Goal: Task Accomplishment & Management: Manage account settings

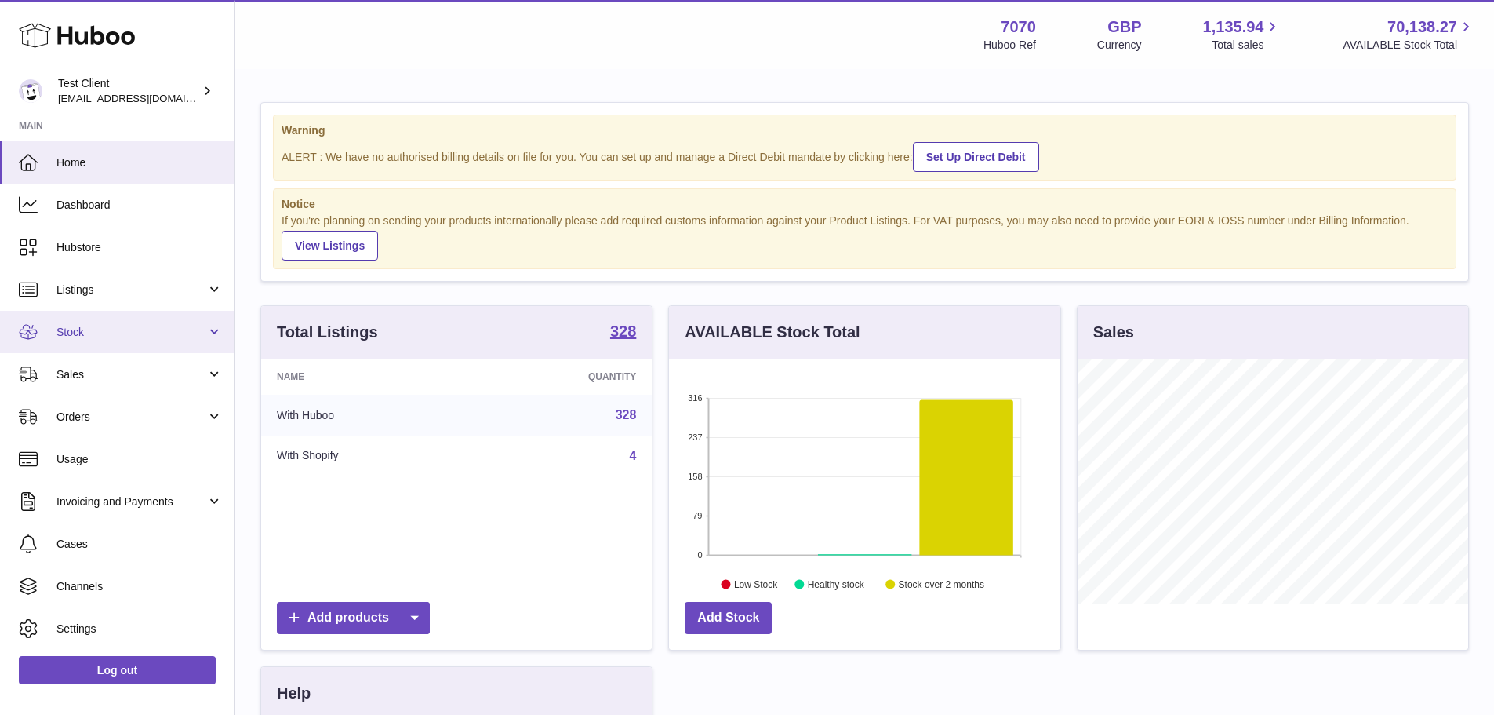
click at [113, 333] on span "Stock" at bounding box center [131, 332] width 150 height 15
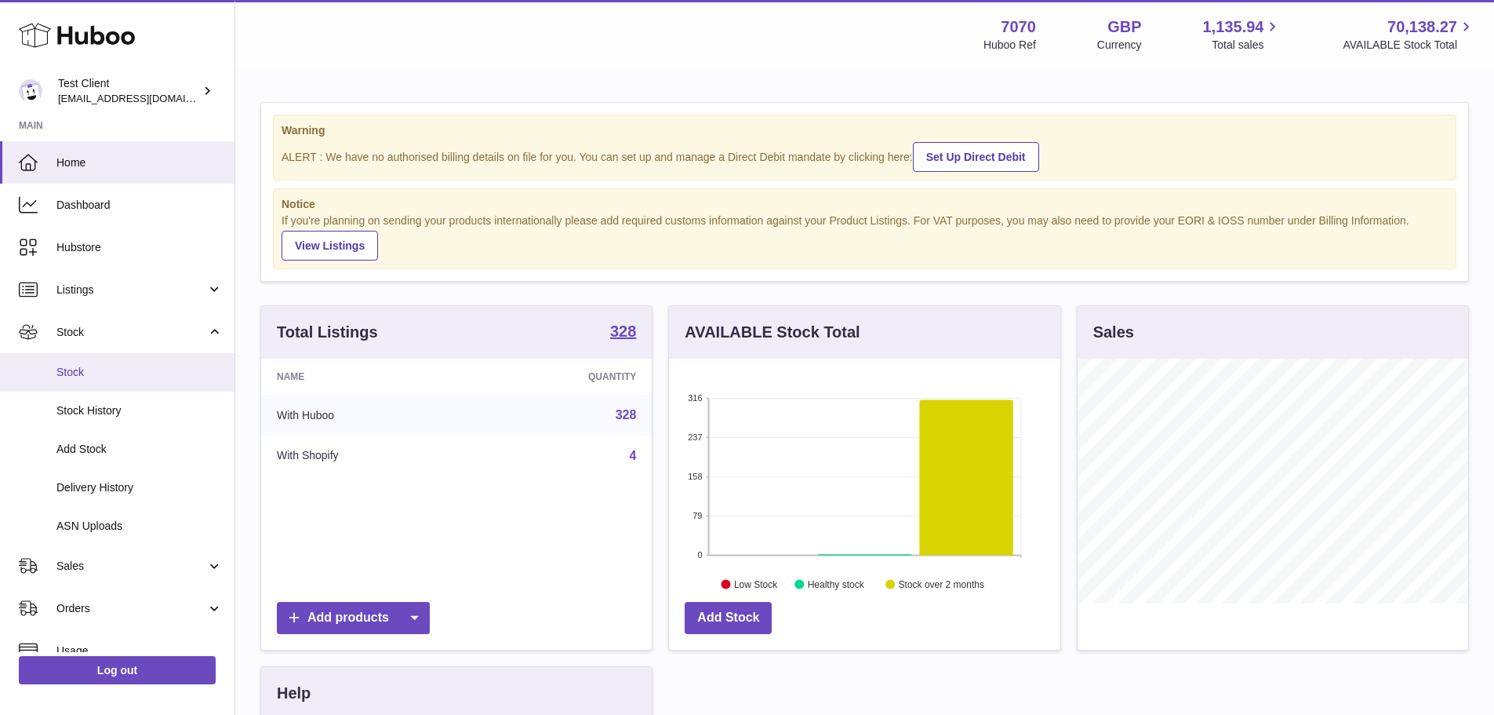
click at [130, 376] on span "Stock" at bounding box center [139, 372] width 166 height 15
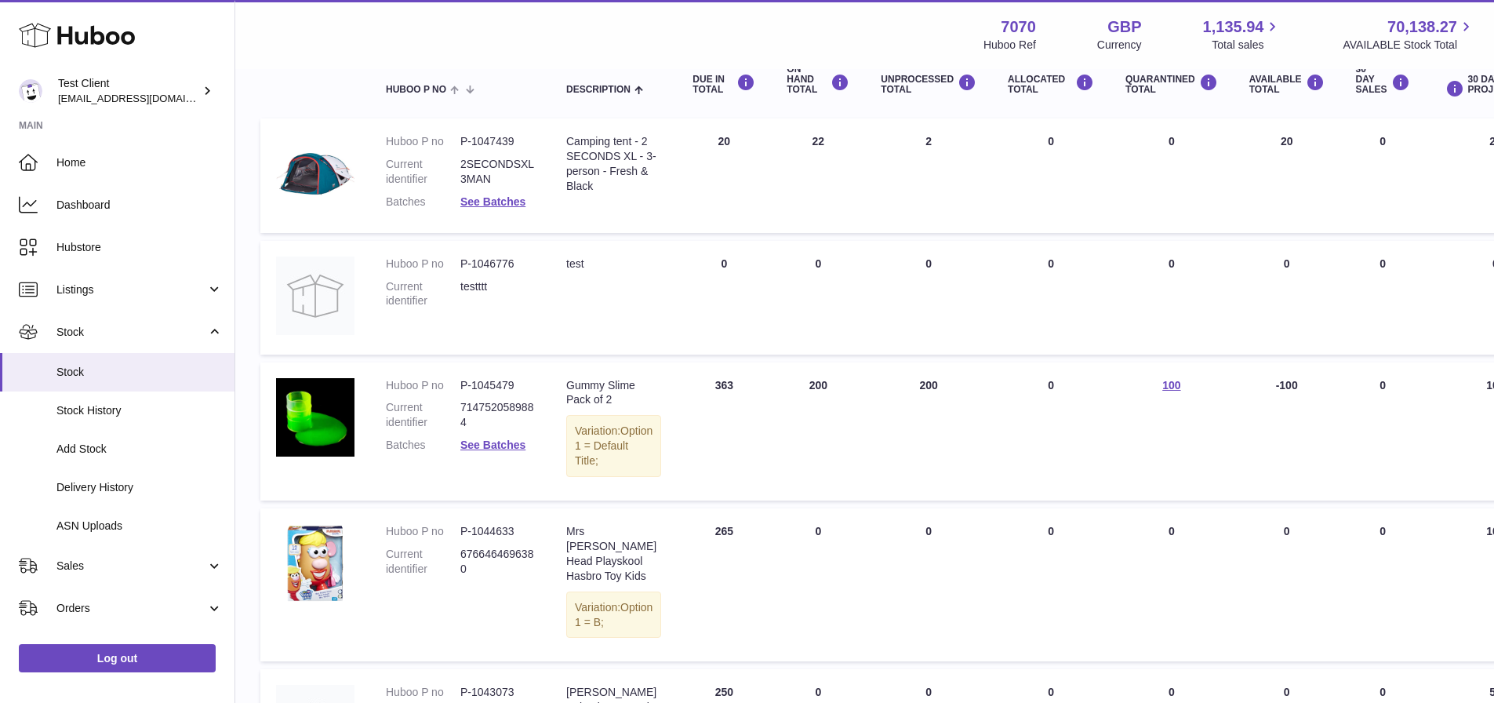
scroll to position [157, 0]
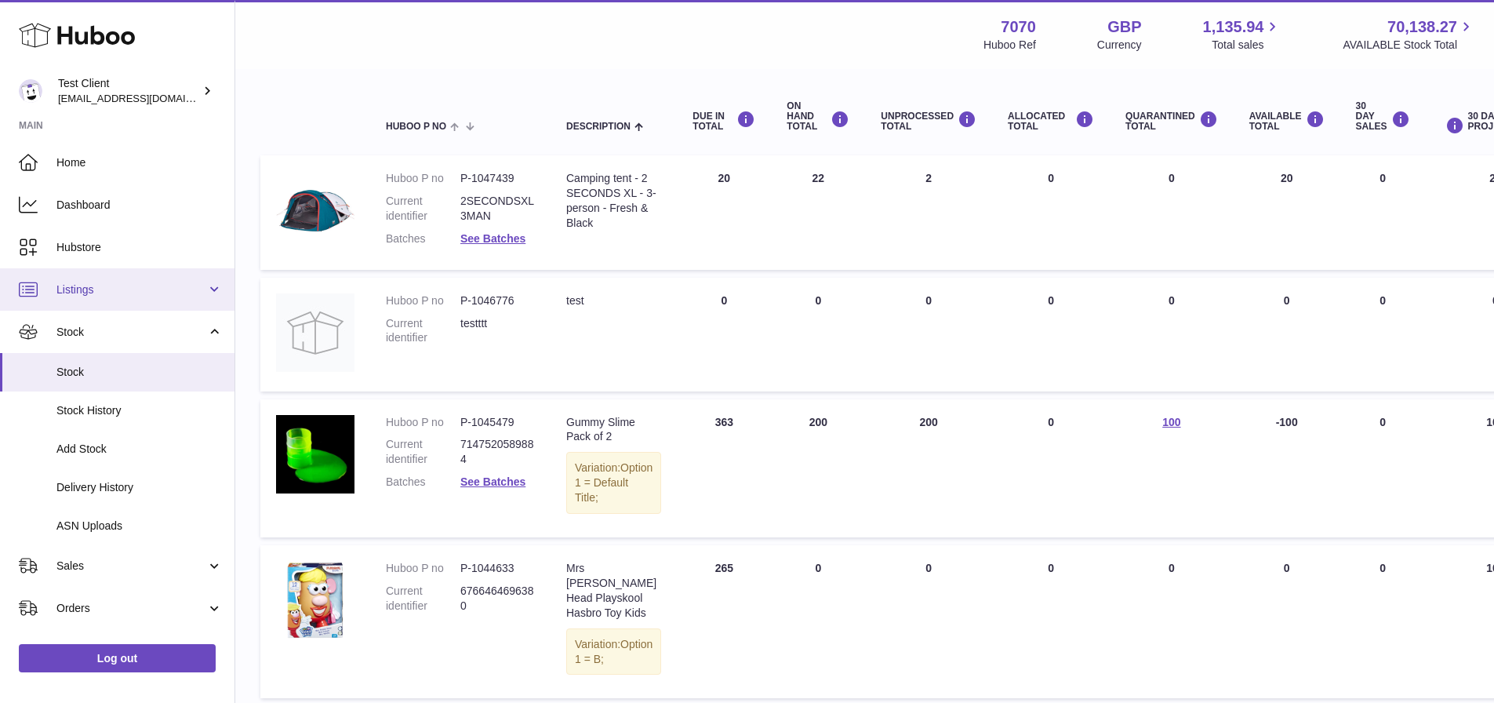
click at [126, 280] on link "Listings" at bounding box center [117, 289] width 235 height 42
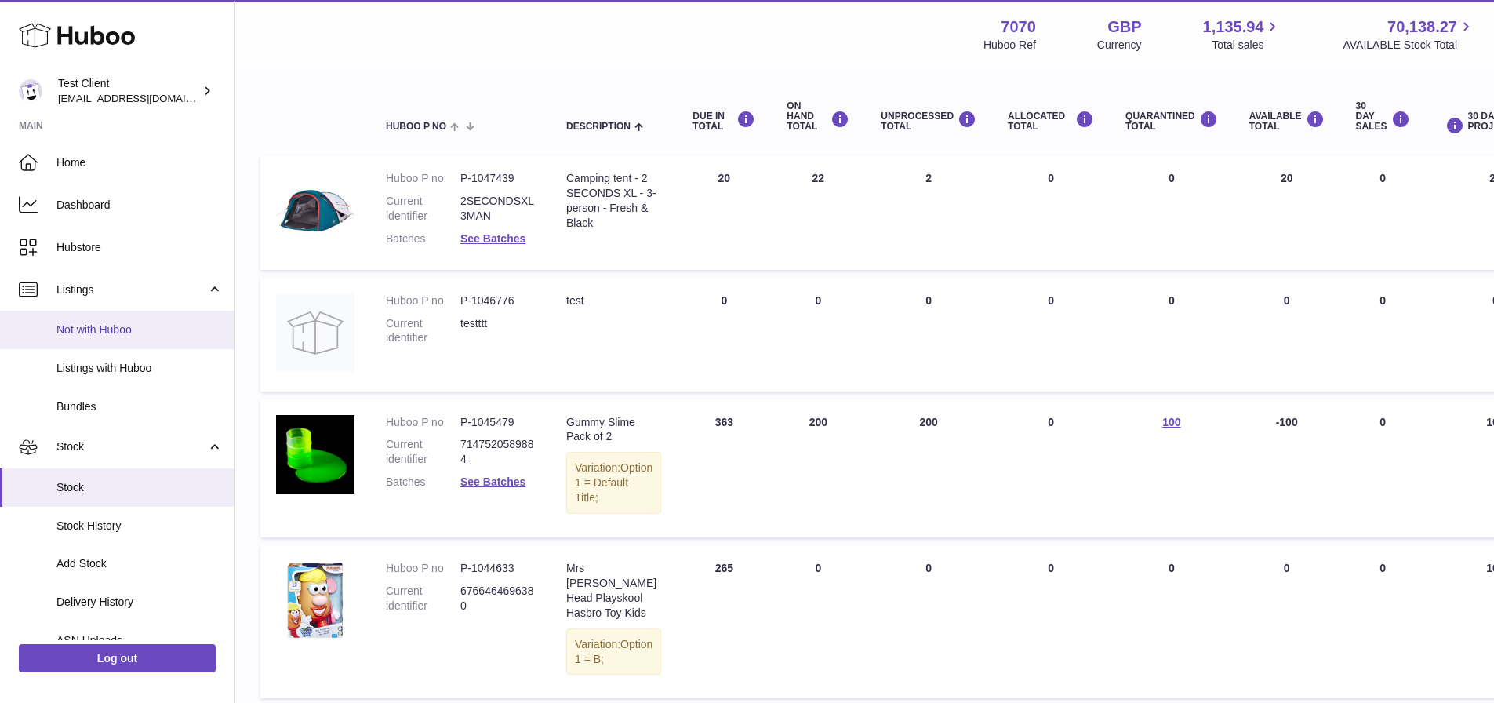
click at [123, 320] on link "Not with Huboo" at bounding box center [117, 330] width 235 height 38
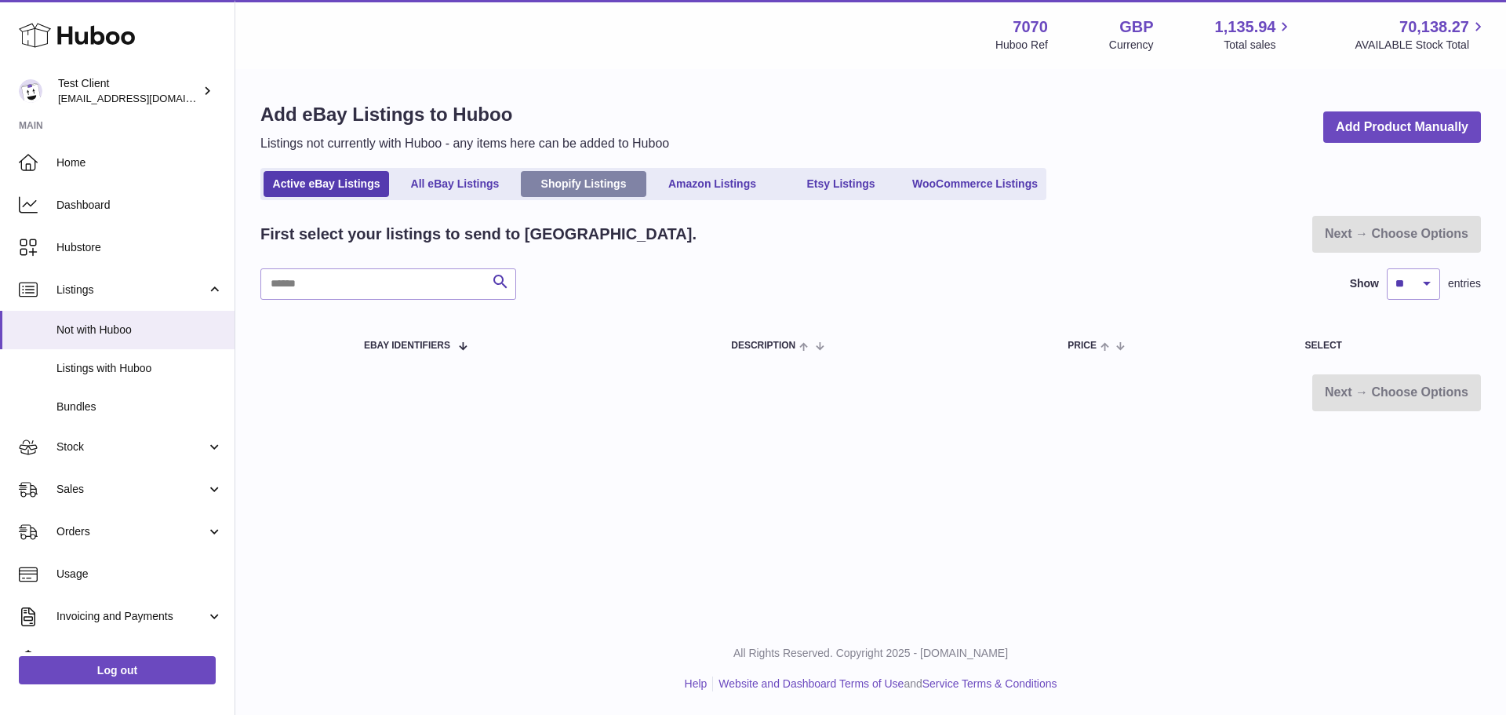
click at [551, 177] on link "Shopify Listings" at bounding box center [584, 184] width 126 height 26
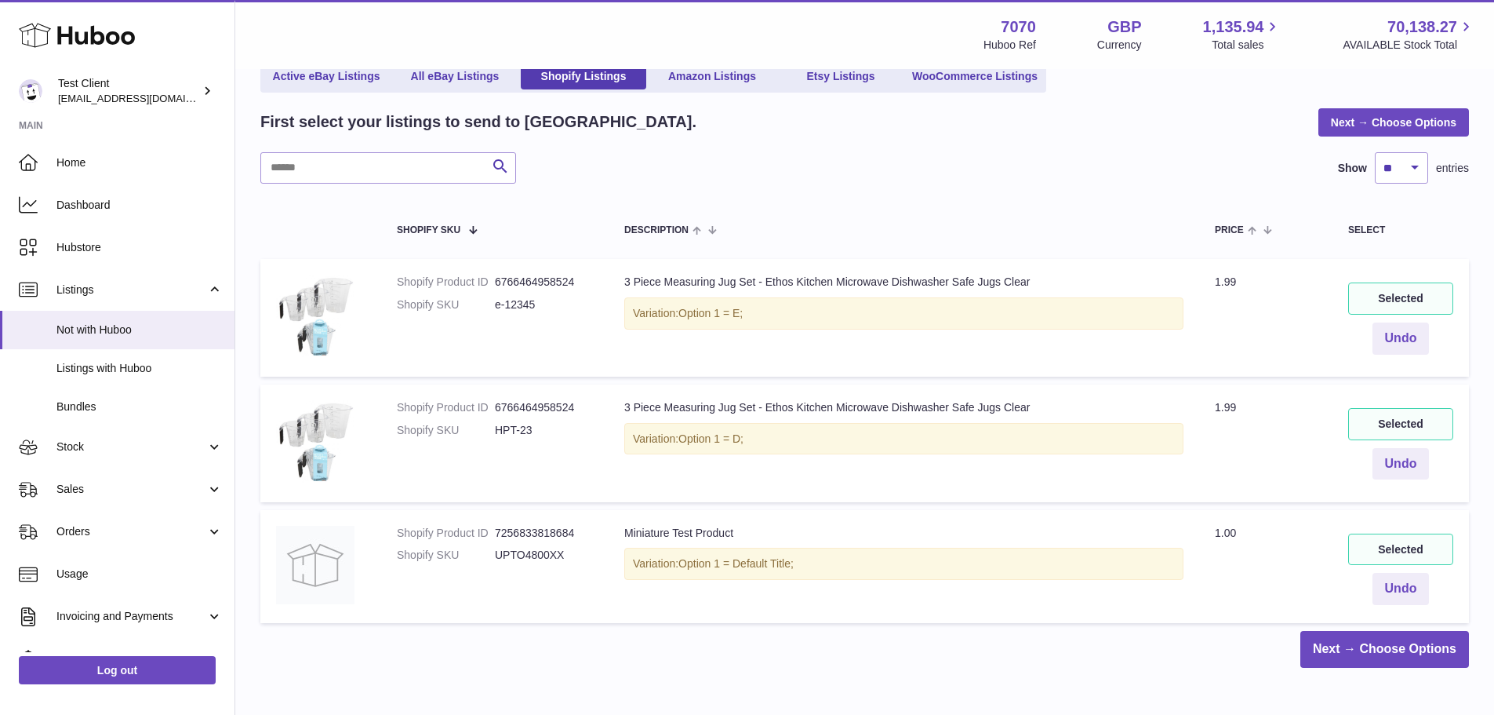
scroll to position [221, 0]
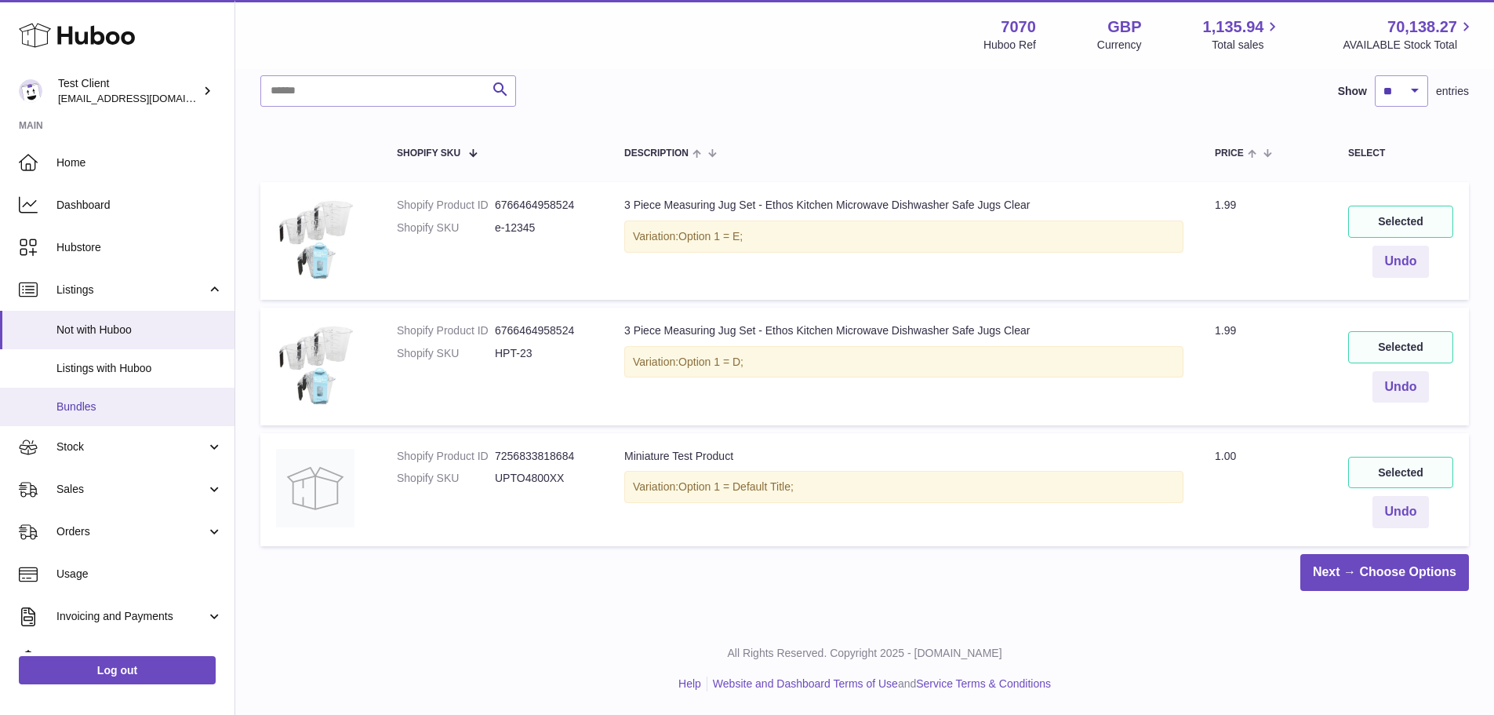
click at [141, 406] on span "Bundles" at bounding box center [139, 406] width 166 height 15
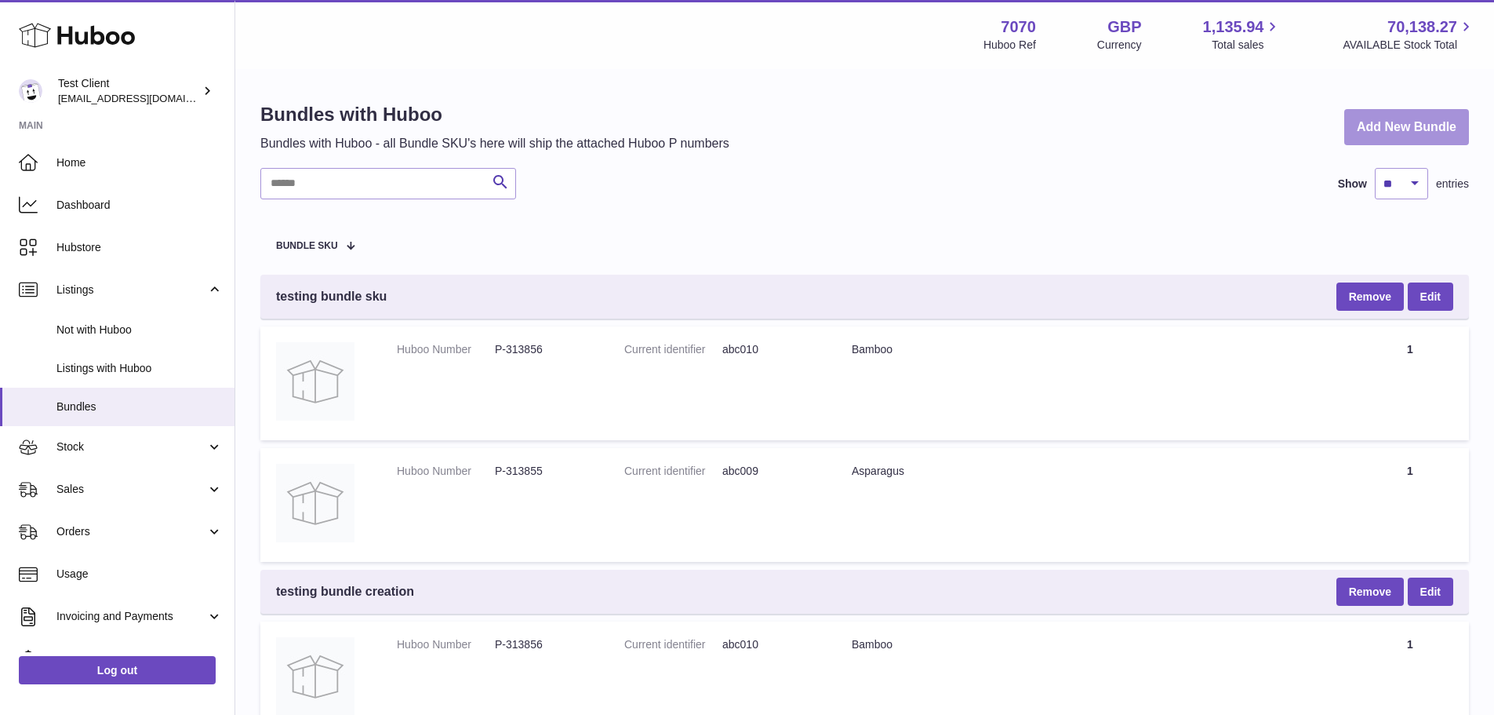
click at [1381, 126] on link "Add New Bundle" at bounding box center [1406, 127] width 125 height 37
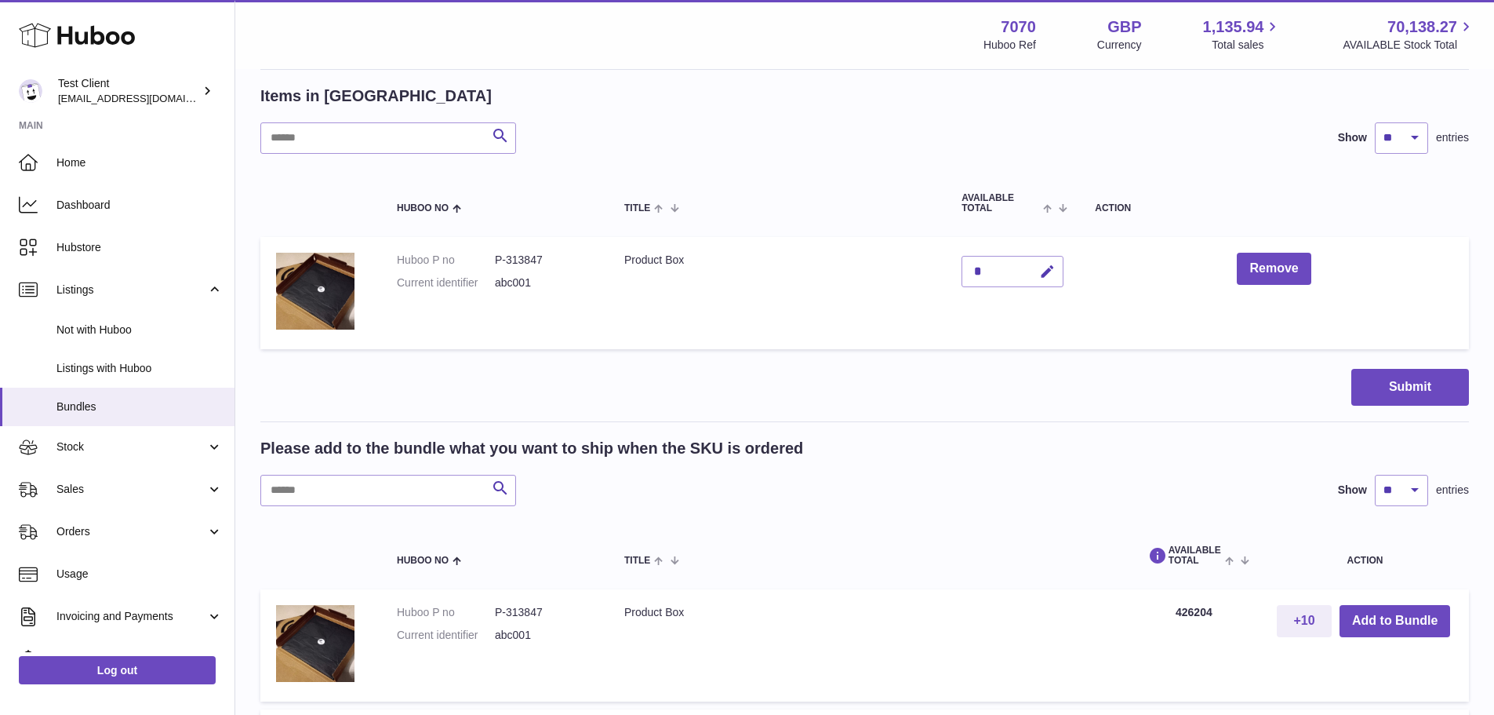
scroll to position [314, 0]
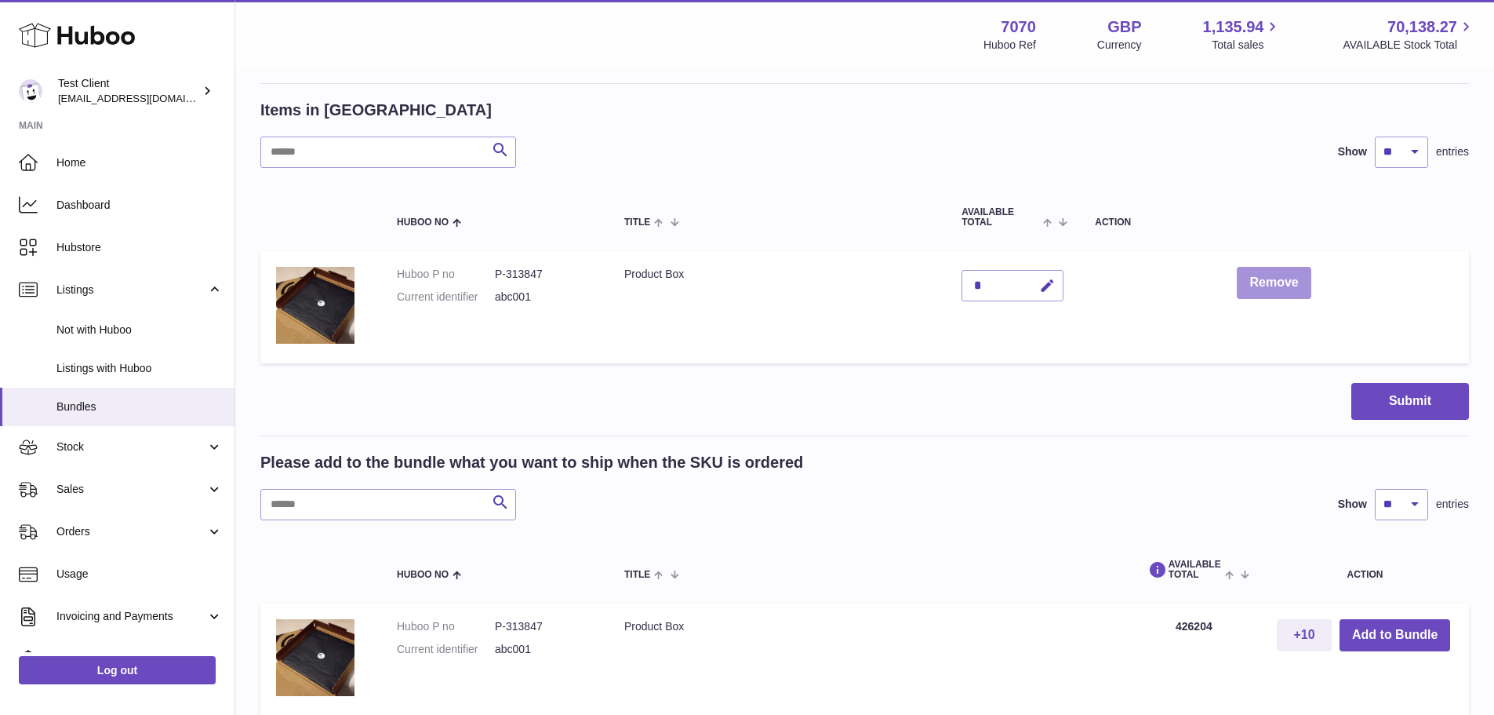
click at [1265, 280] on button "Remove" at bounding box center [1274, 283] width 74 height 32
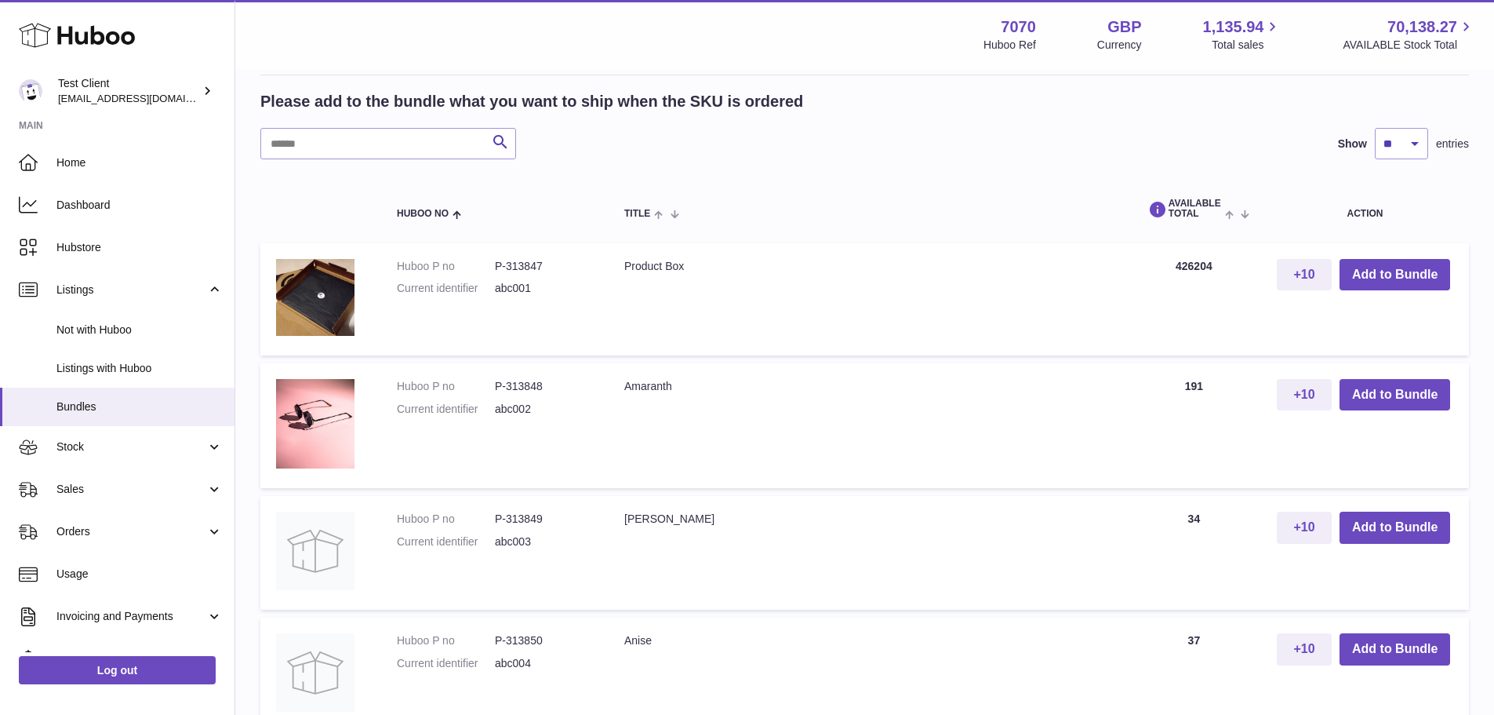
scroll to position [544, 0]
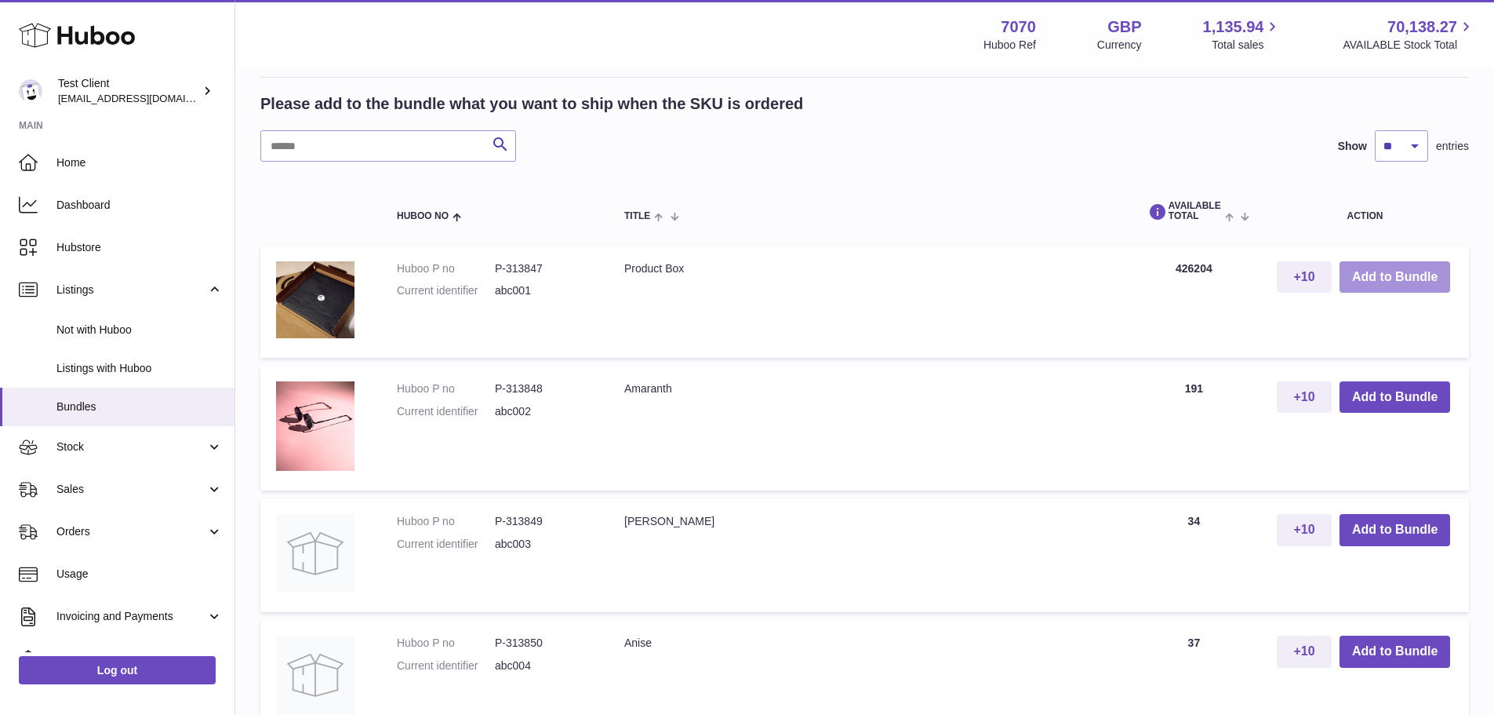
click at [1377, 272] on button "Add to Bundle" at bounding box center [1395, 277] width 111 height 32
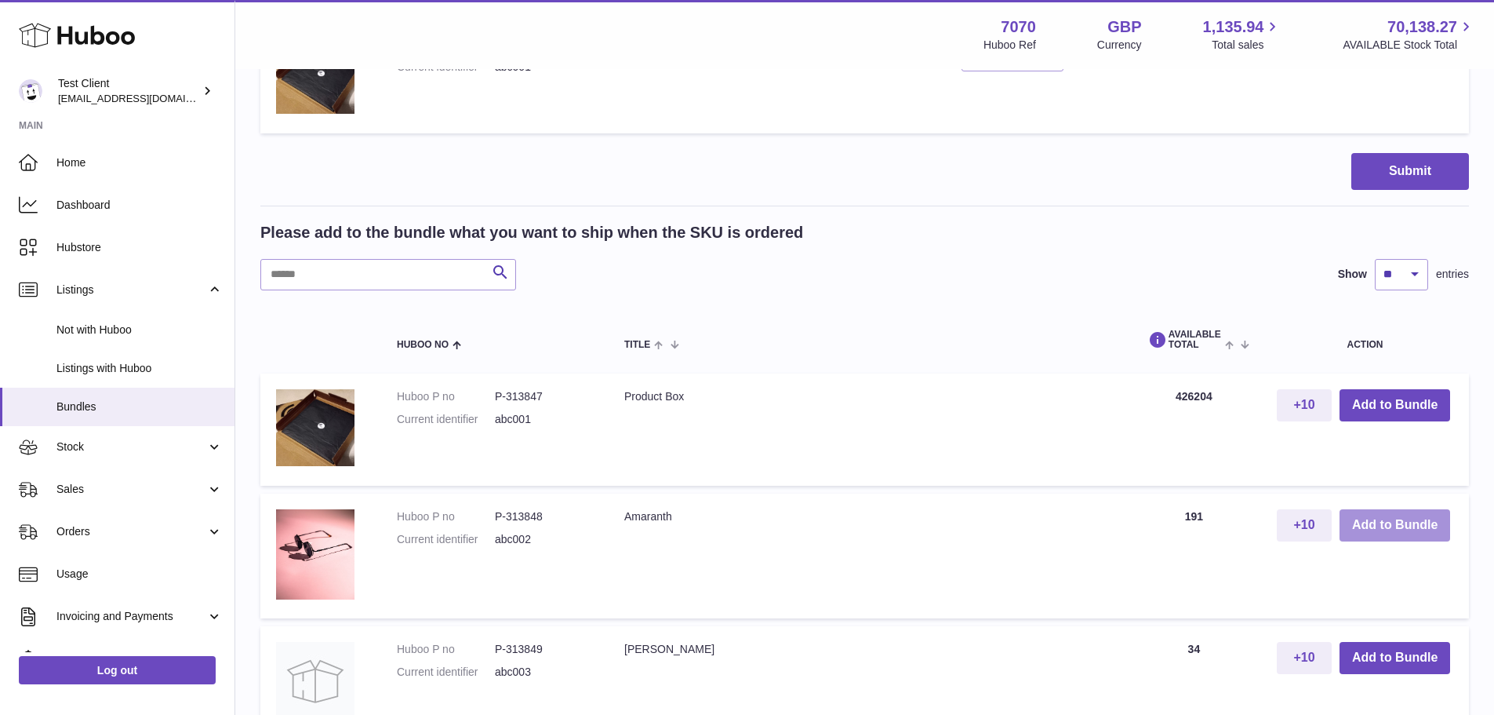
click at [1379, 519] on button "Add to Bundle" at bounding box center [1395, 525] width 111 height 32
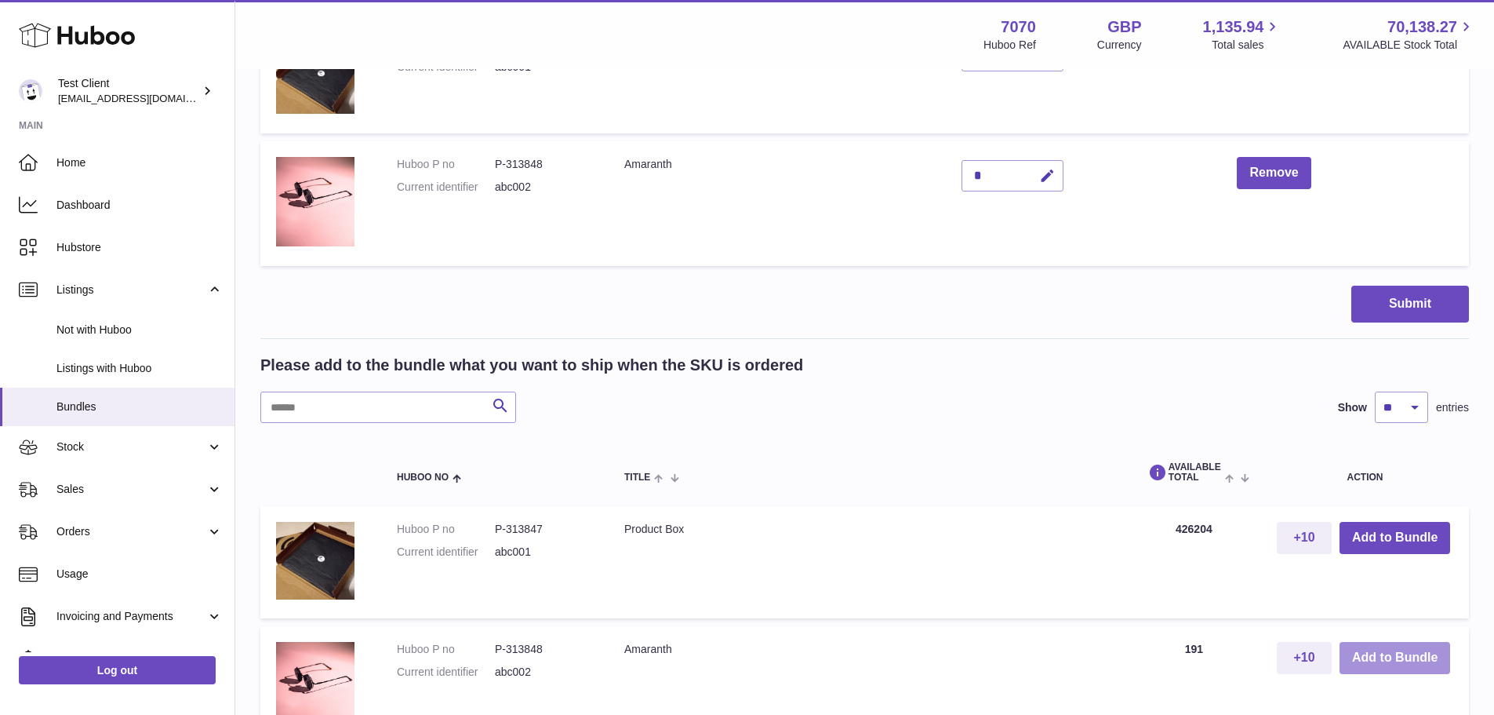
click at [1395, 651] on button "Add to Bundle" at bounding box center [1395, 658] width 111 height 32
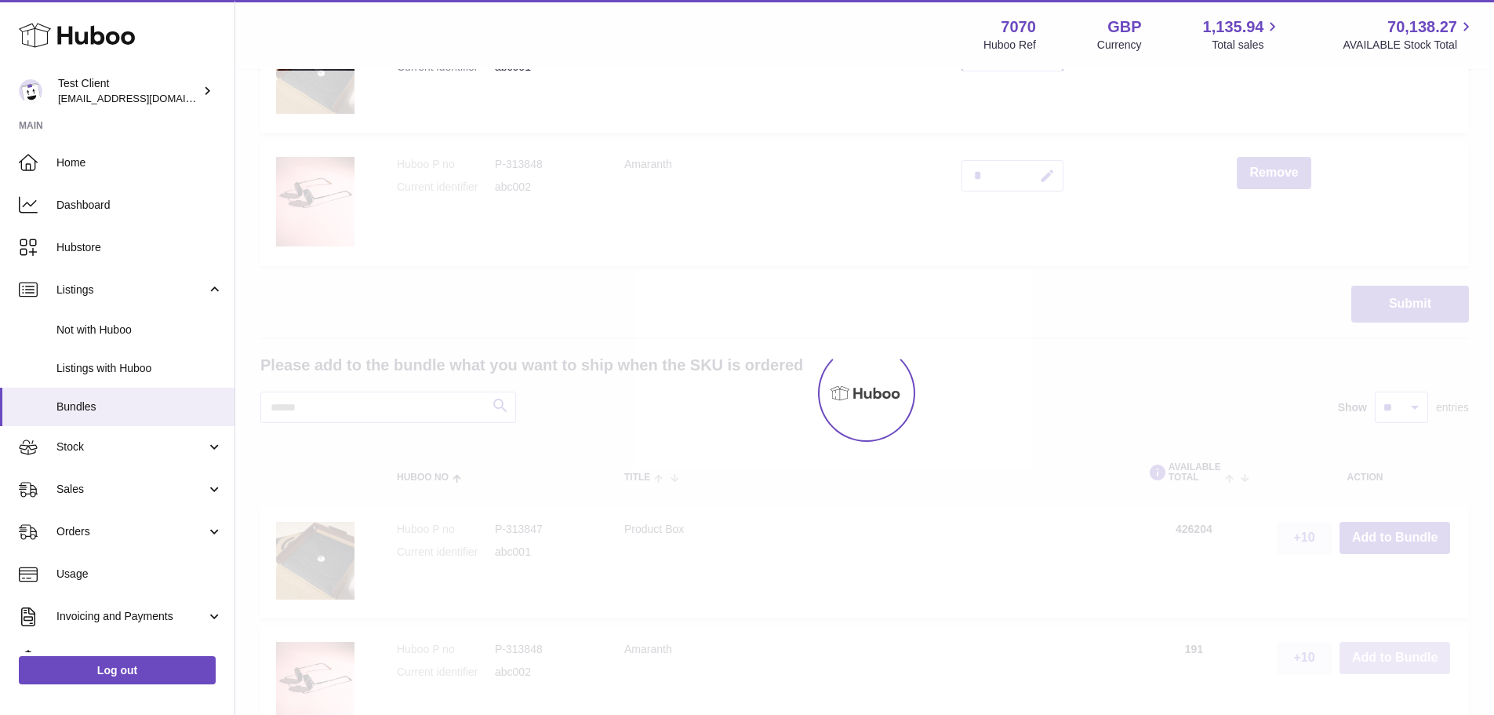
type input "*"
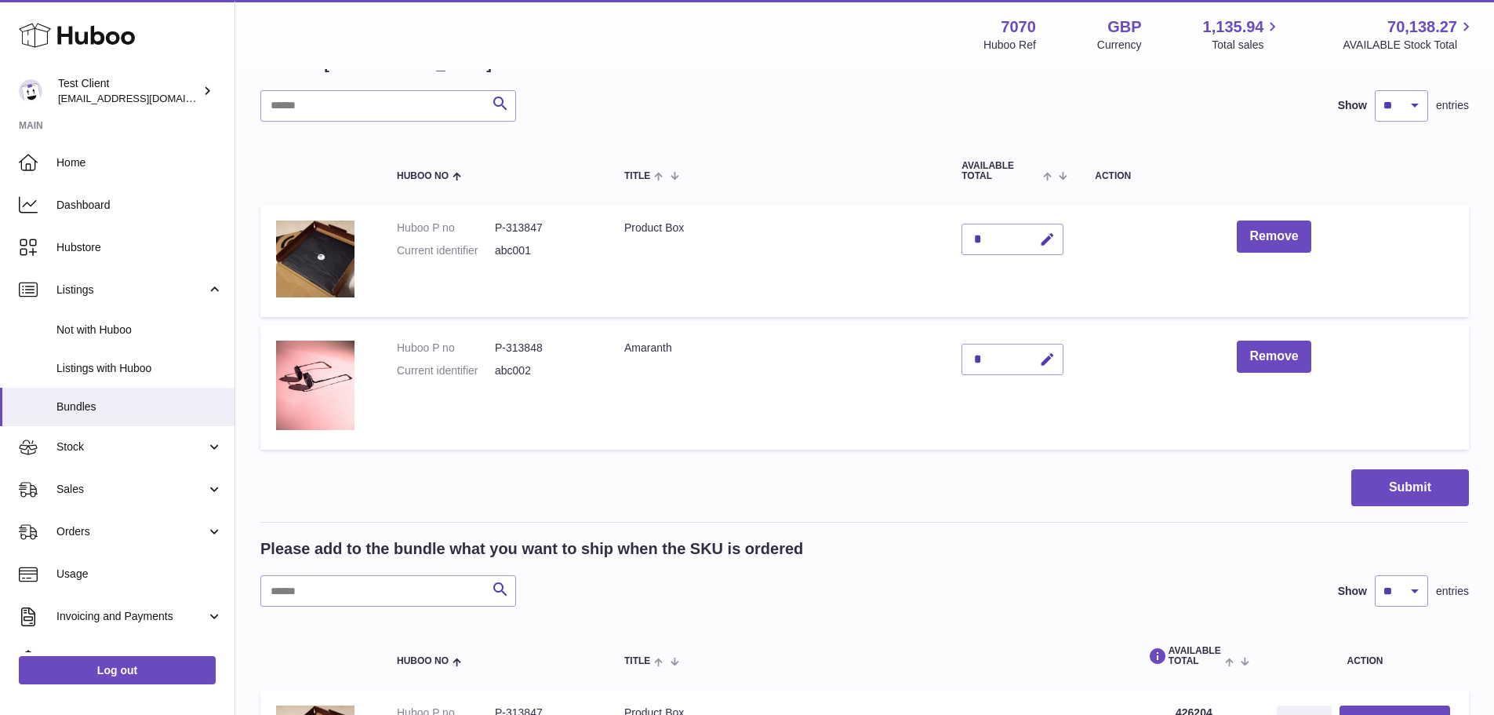
scroll to position [387, 0]
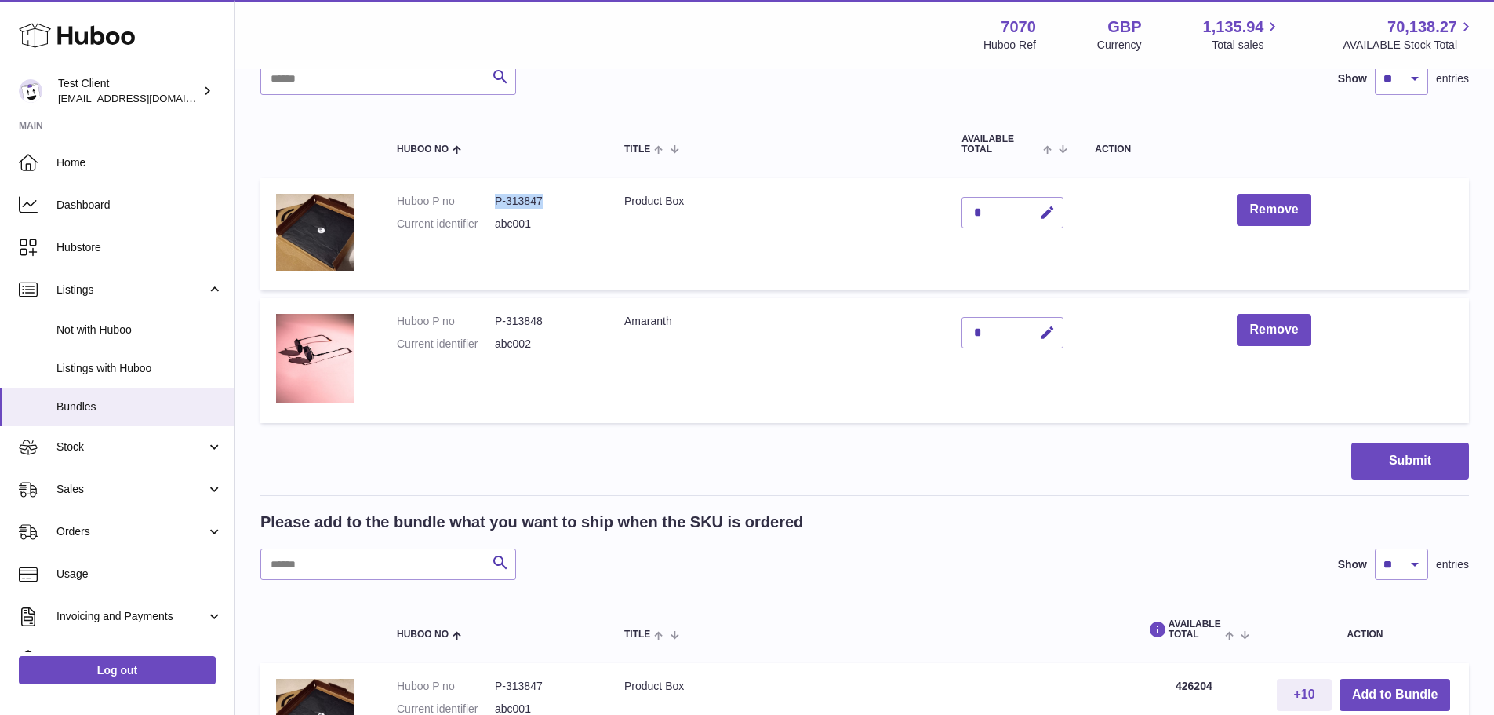
drag, startPoint x: 548, startPoint y: 203, endPoint x: 498, endPoint y: 203, distance: 49.4
click at [498, 203] on dd "P-313847" at bounding box center [544, 201] width 98 height 15
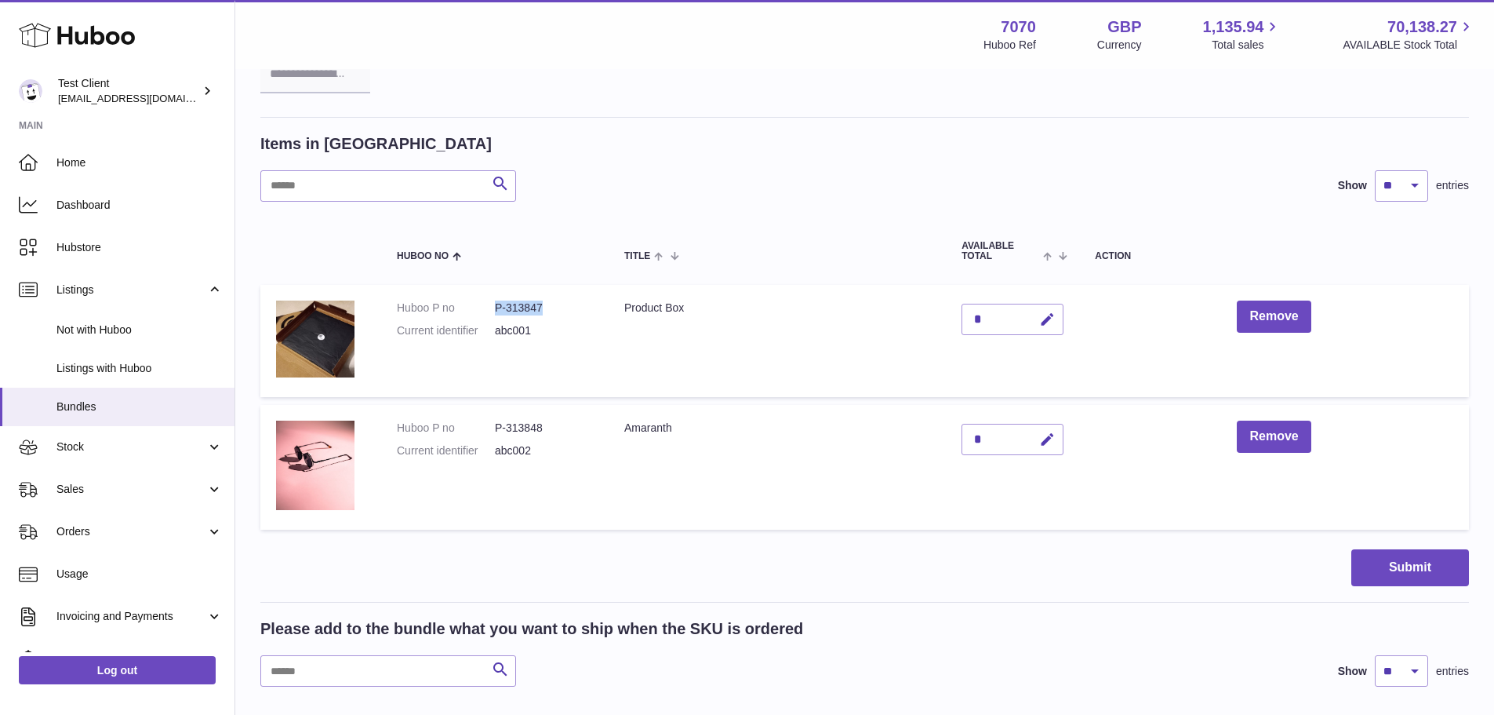
scroll to position [151, 0]
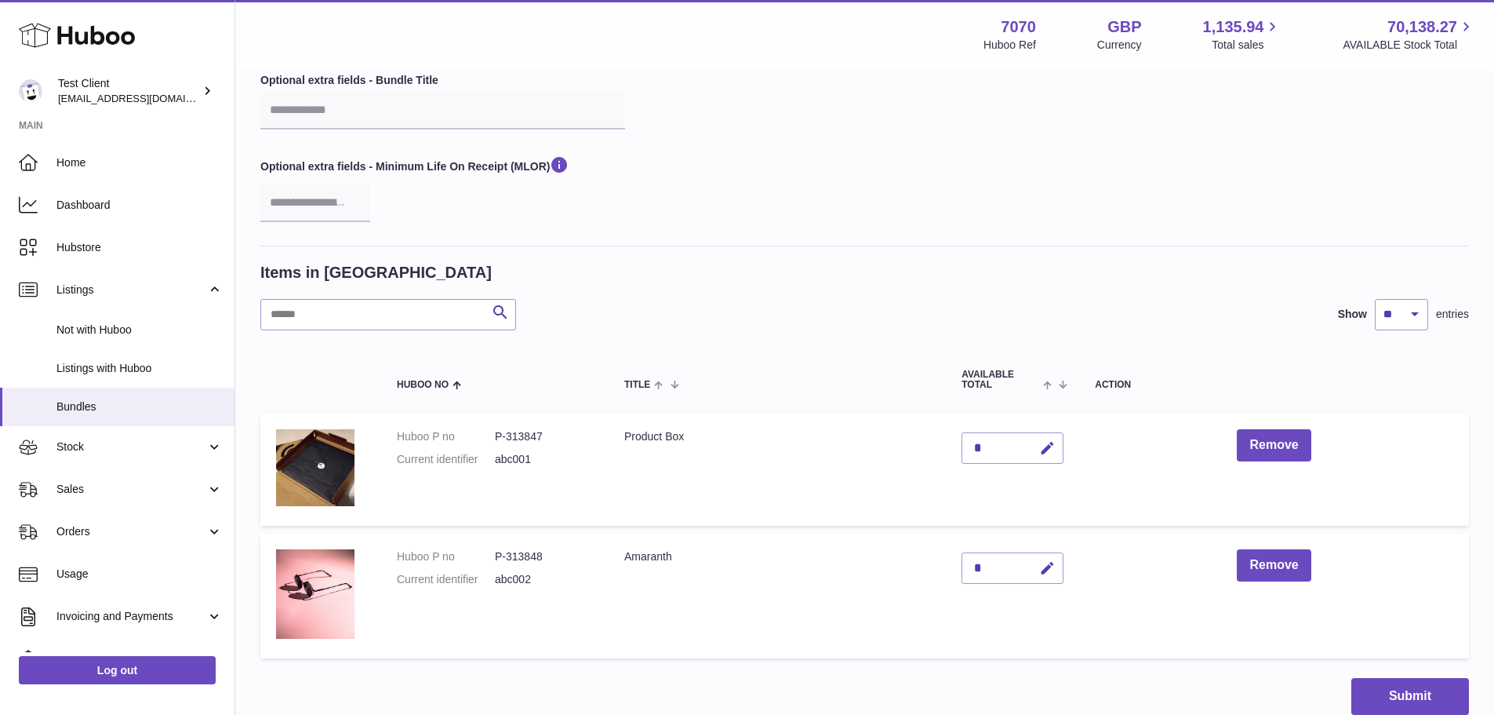
click at [631, 289] on div "Items in Bundle Search Show ** ** ** *** entries Huboo no Title AVAILABLE Total…" at bounding box center [864, 464] width 1209 height 405
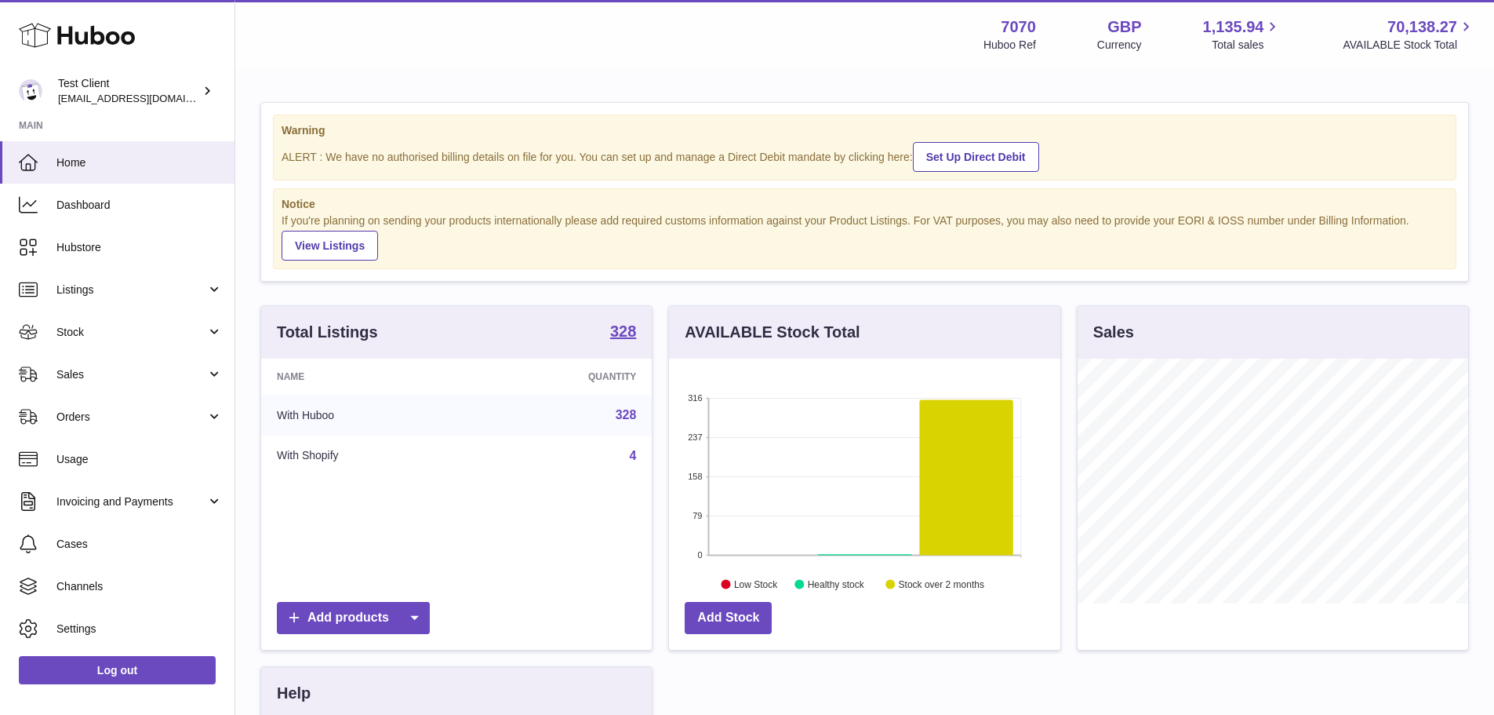
scroll to position [245, 391]
click at [114, 574] on link "Channels" at bounding box center [117, 586] width 235 height 42
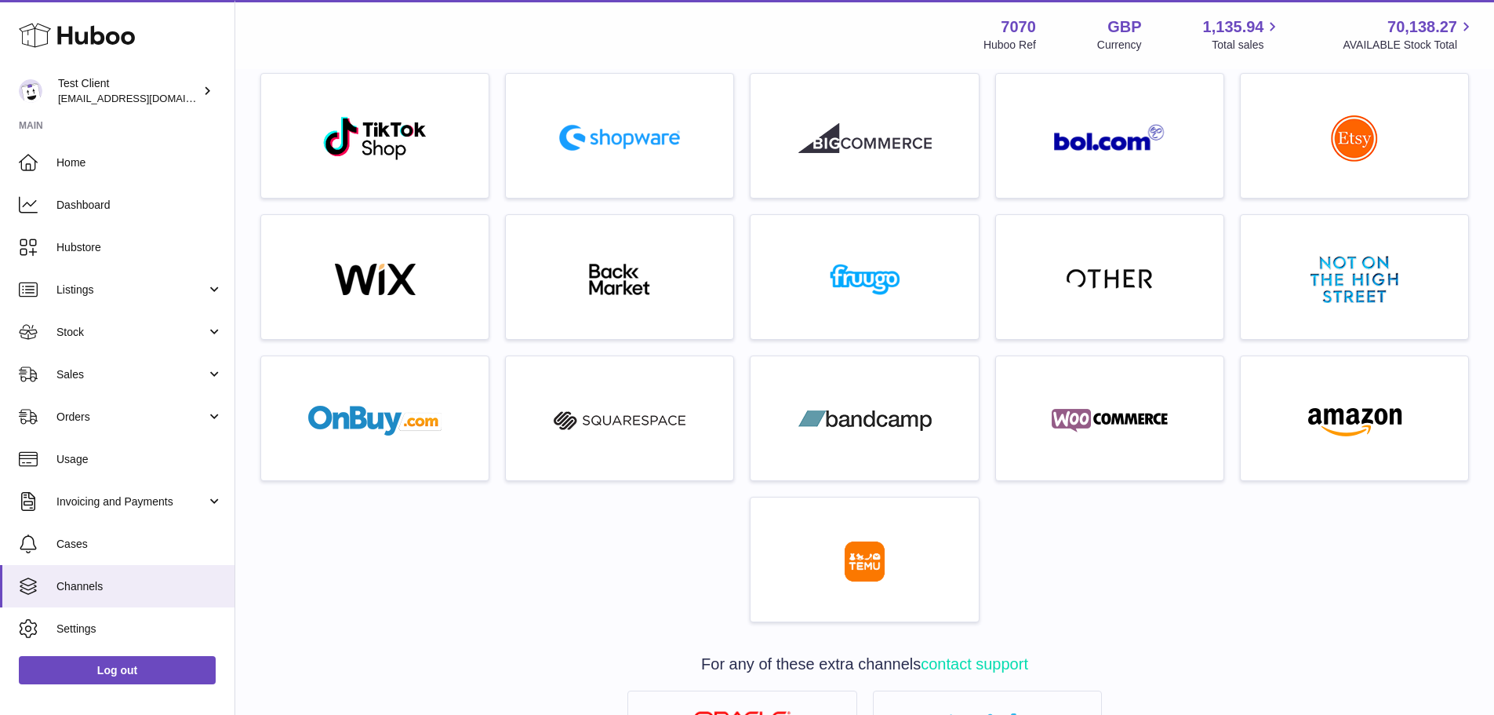
scroll to position [519, 0]
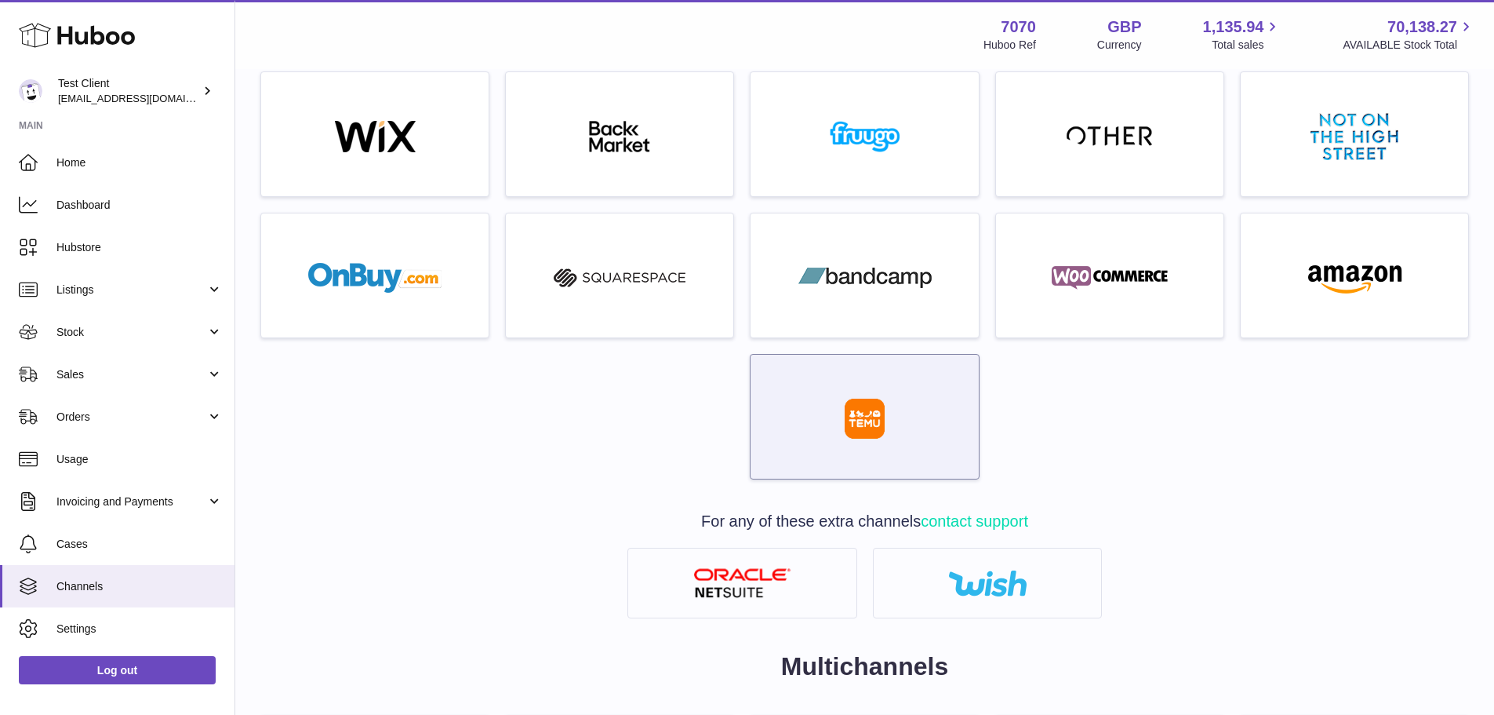
click at [783, 430] on div at bounding box center [864, 420] width 212 height 100
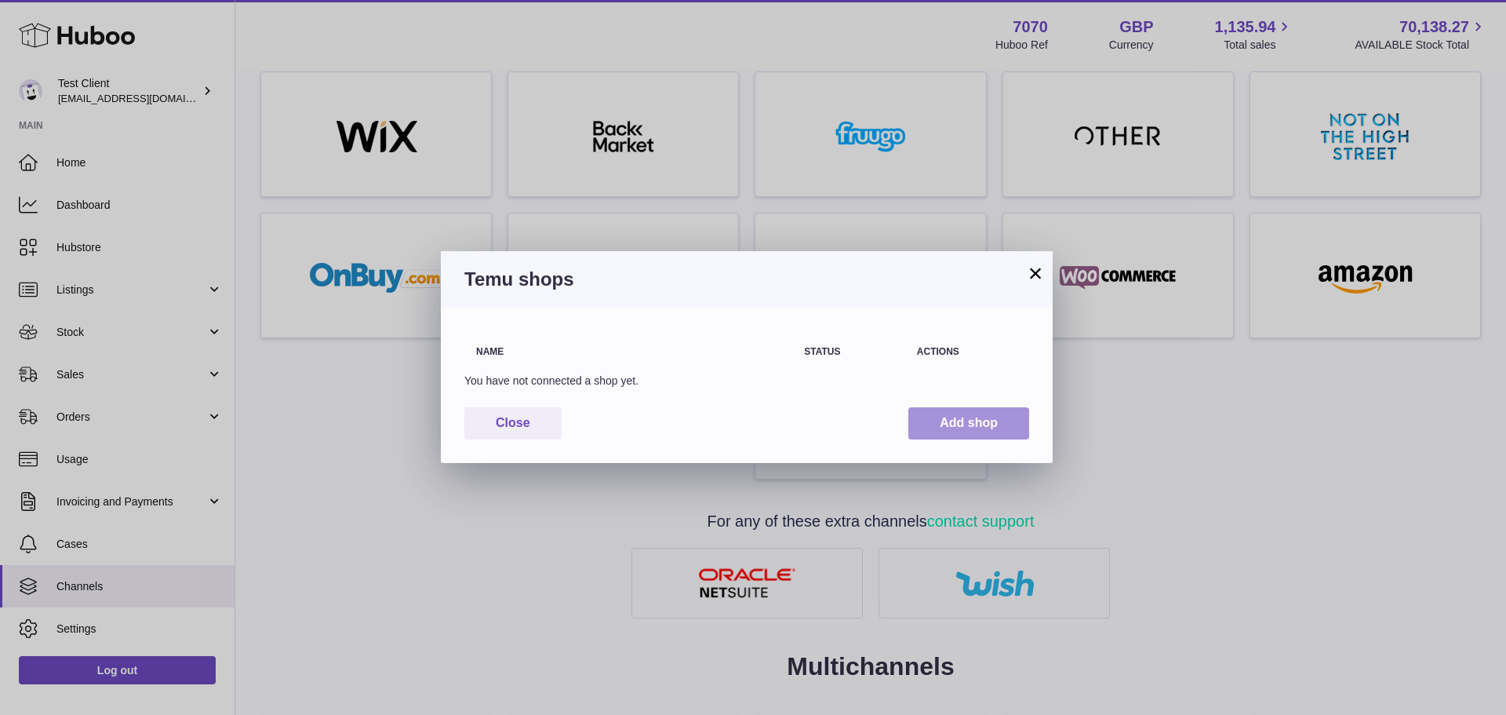
click at [919, 428] on button "Add shop" at bounding box center [968, 423] width 121 height 32
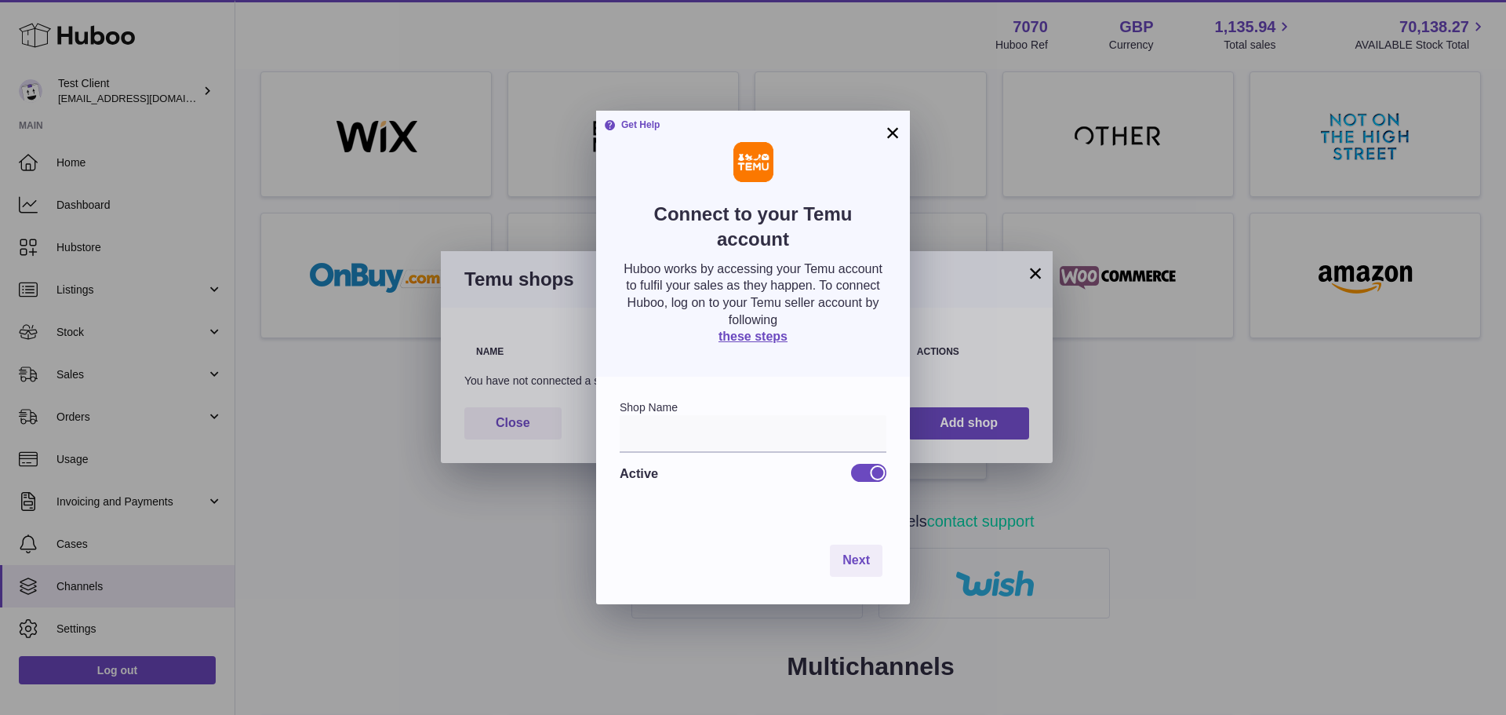
click at [893, 136] on button "×" at bounding box center [892, 132] width 19 height 19
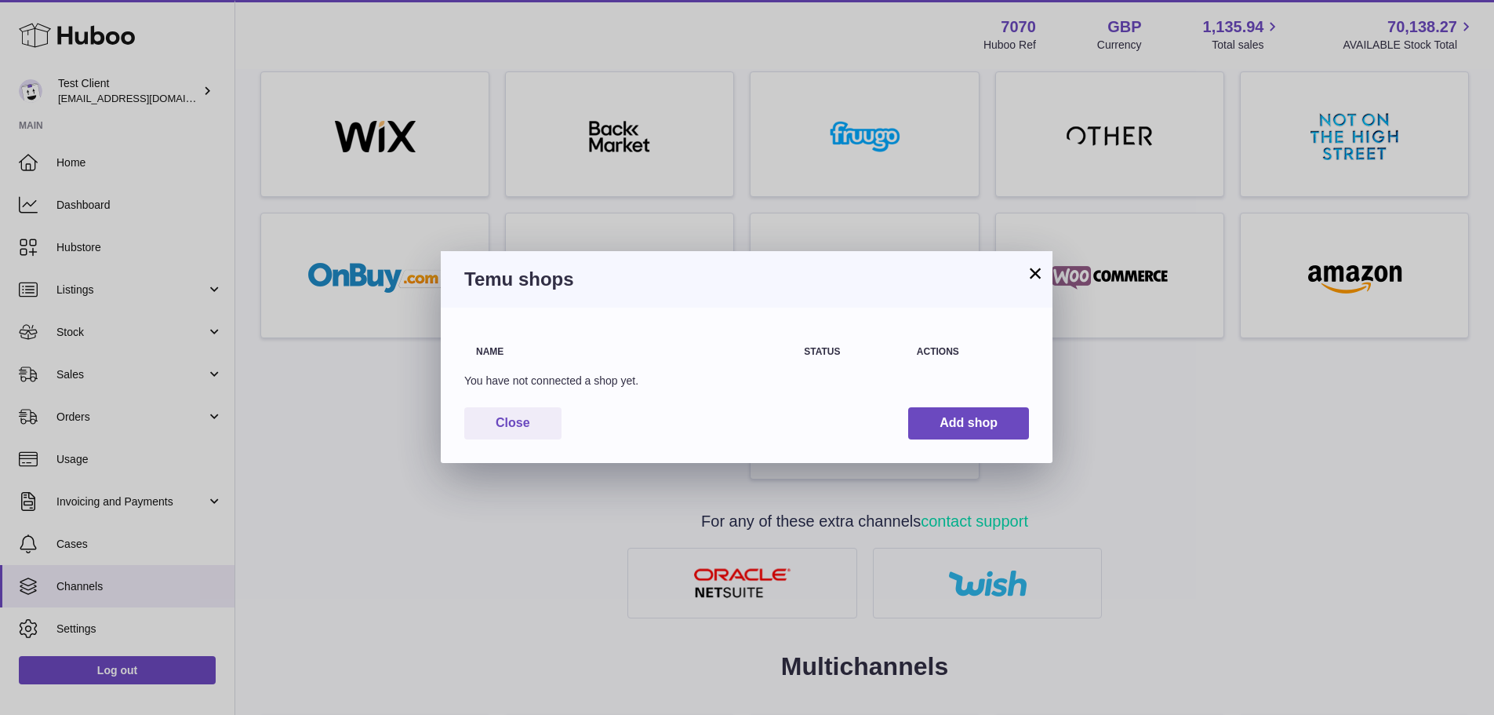
click at [1027, 270] on button "×" at bounding box center [1035, 273] width 19 height 19
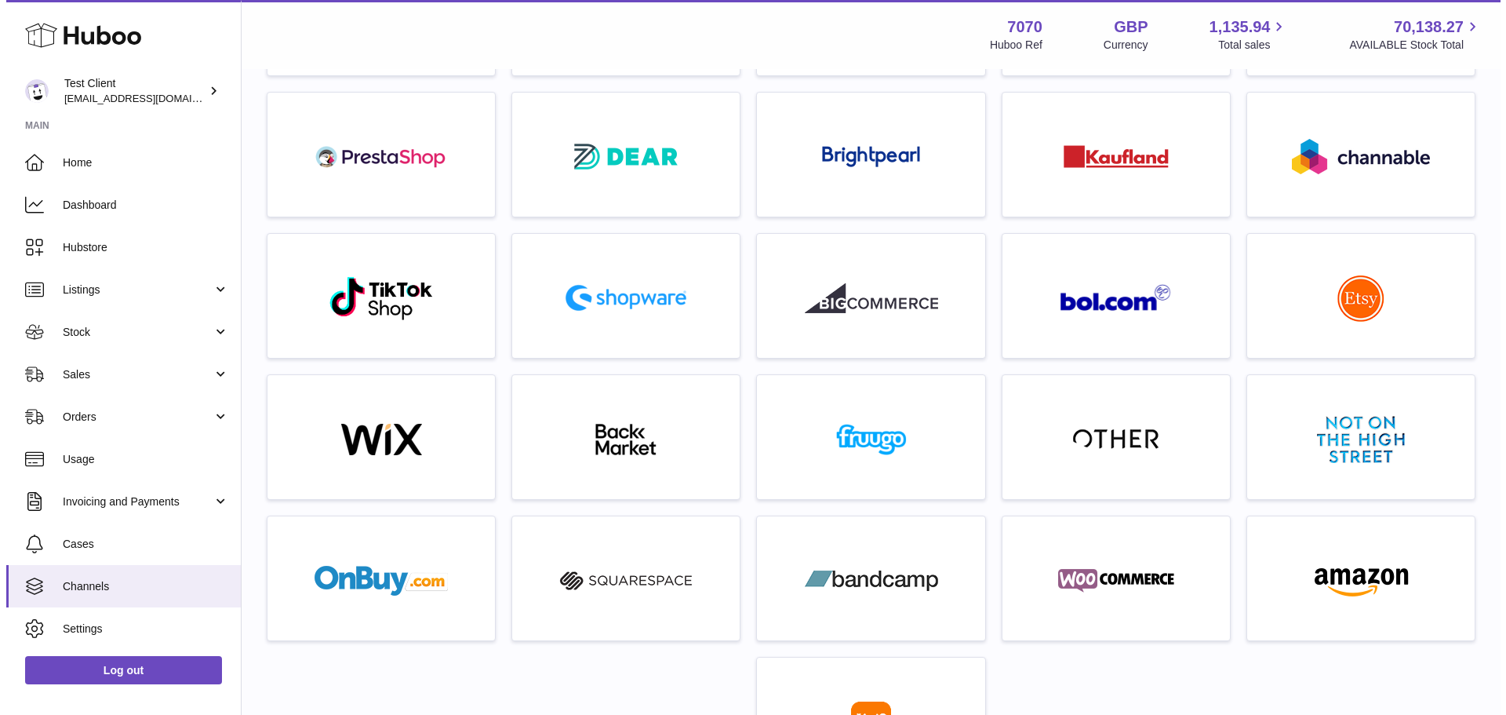
scroll to position [51, 0]
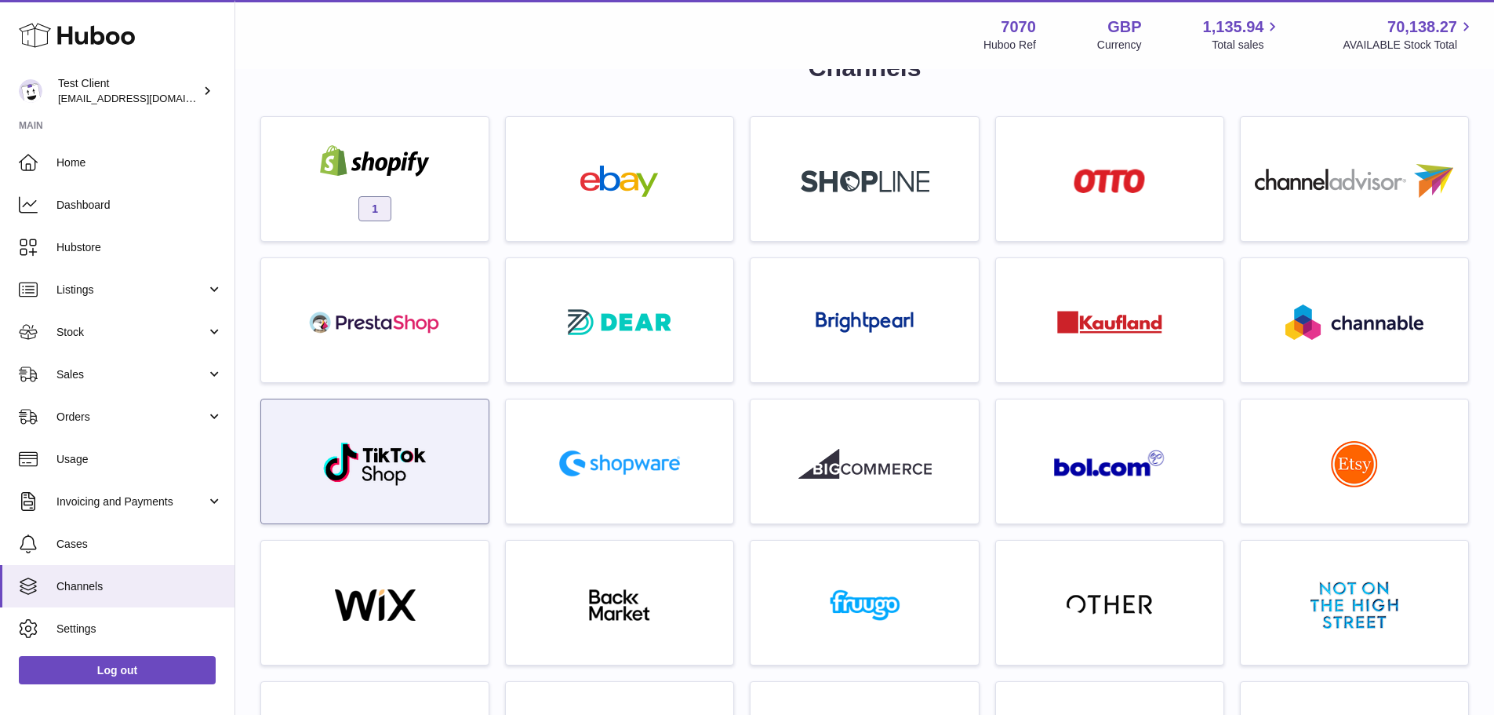
click at [401, 457] on img at bounding box center [375, 463] width 106 height 45
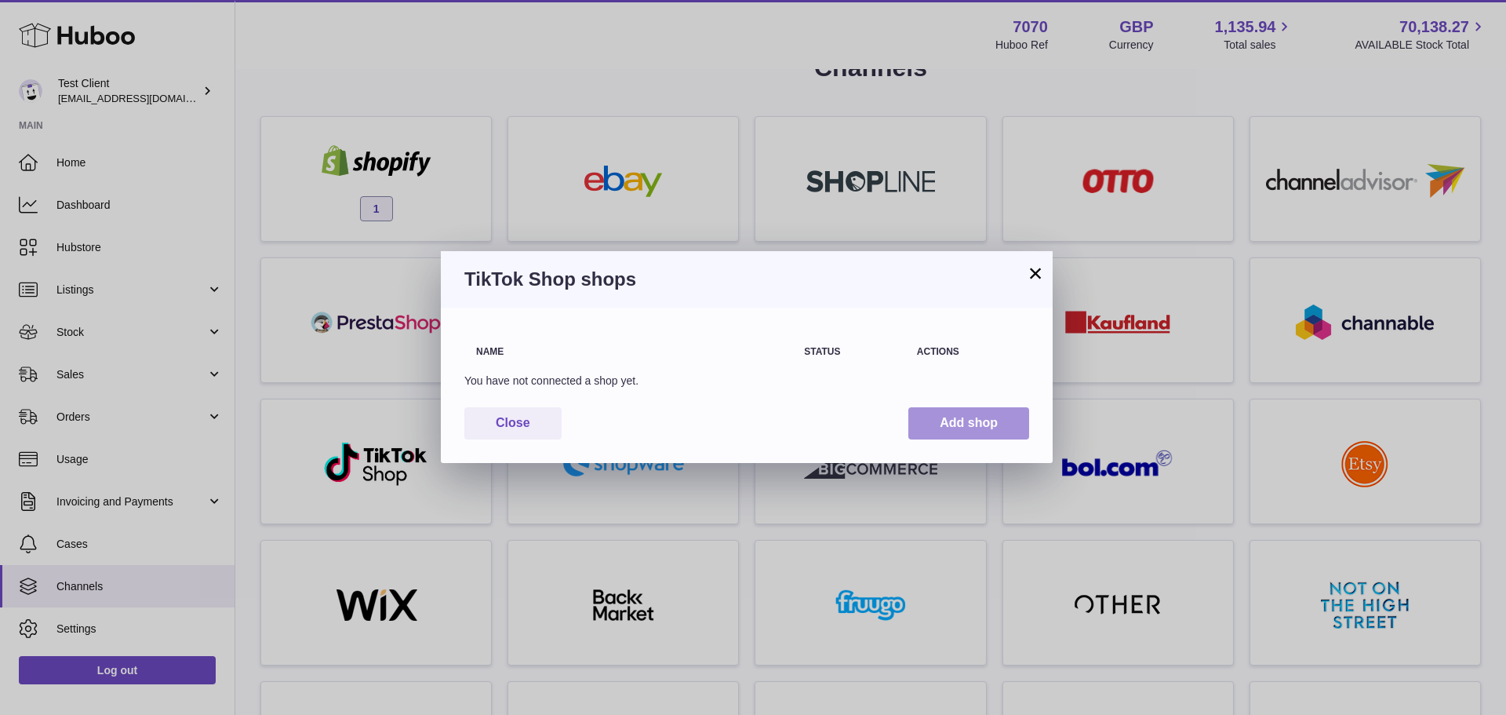
click at [962, 424] on button "Add shop" at bounding box center [968, 423] width 121 height 32
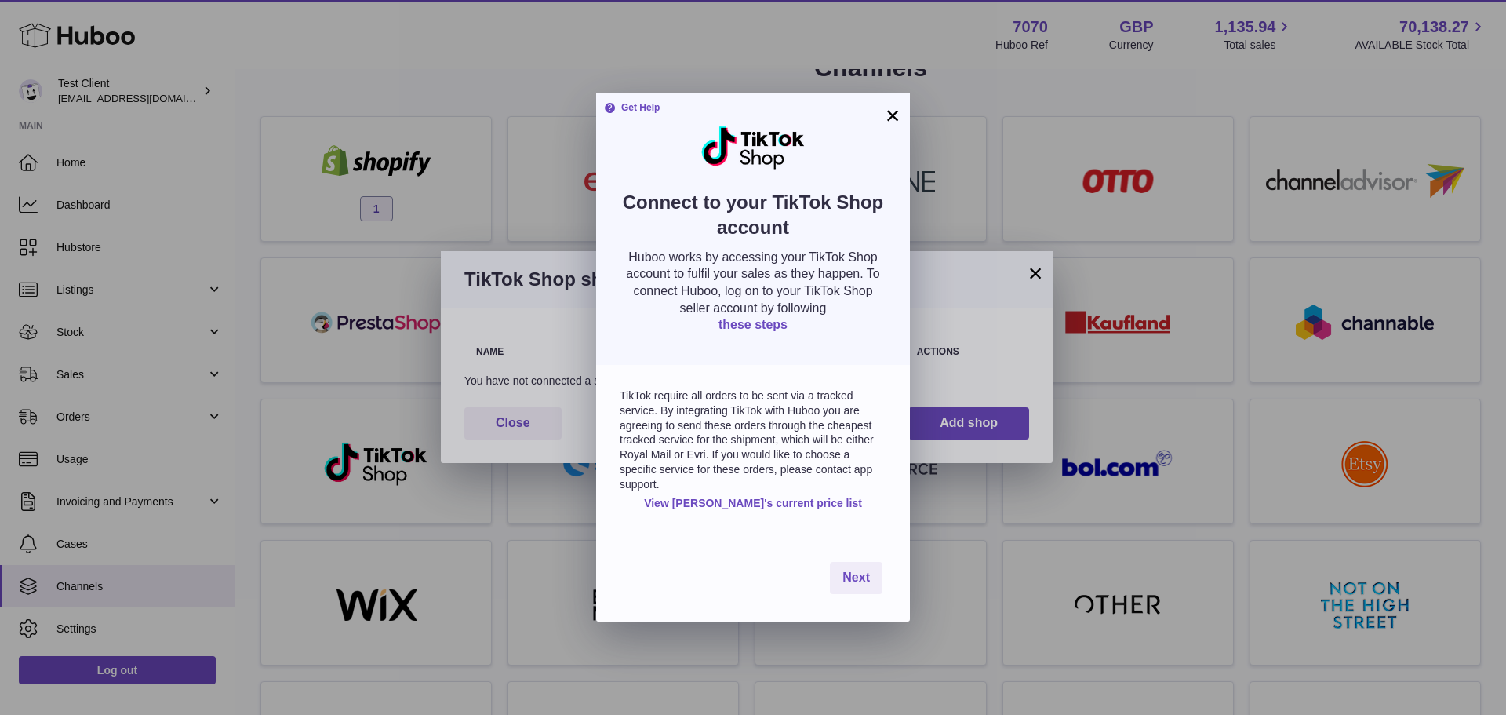
click at [741, 327] on link "these steps" at bounding box center [752, 324] width 69 height 13
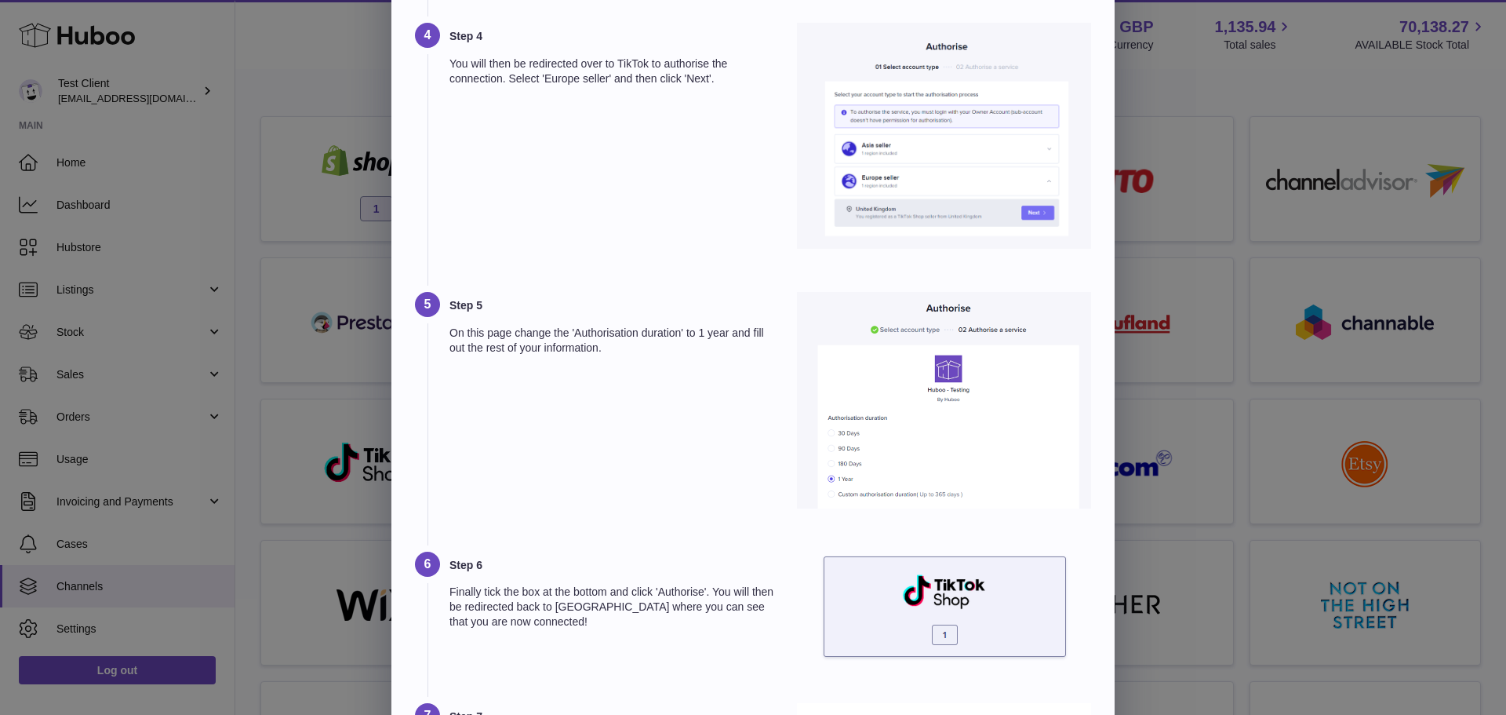
scroll to position [789, 0]
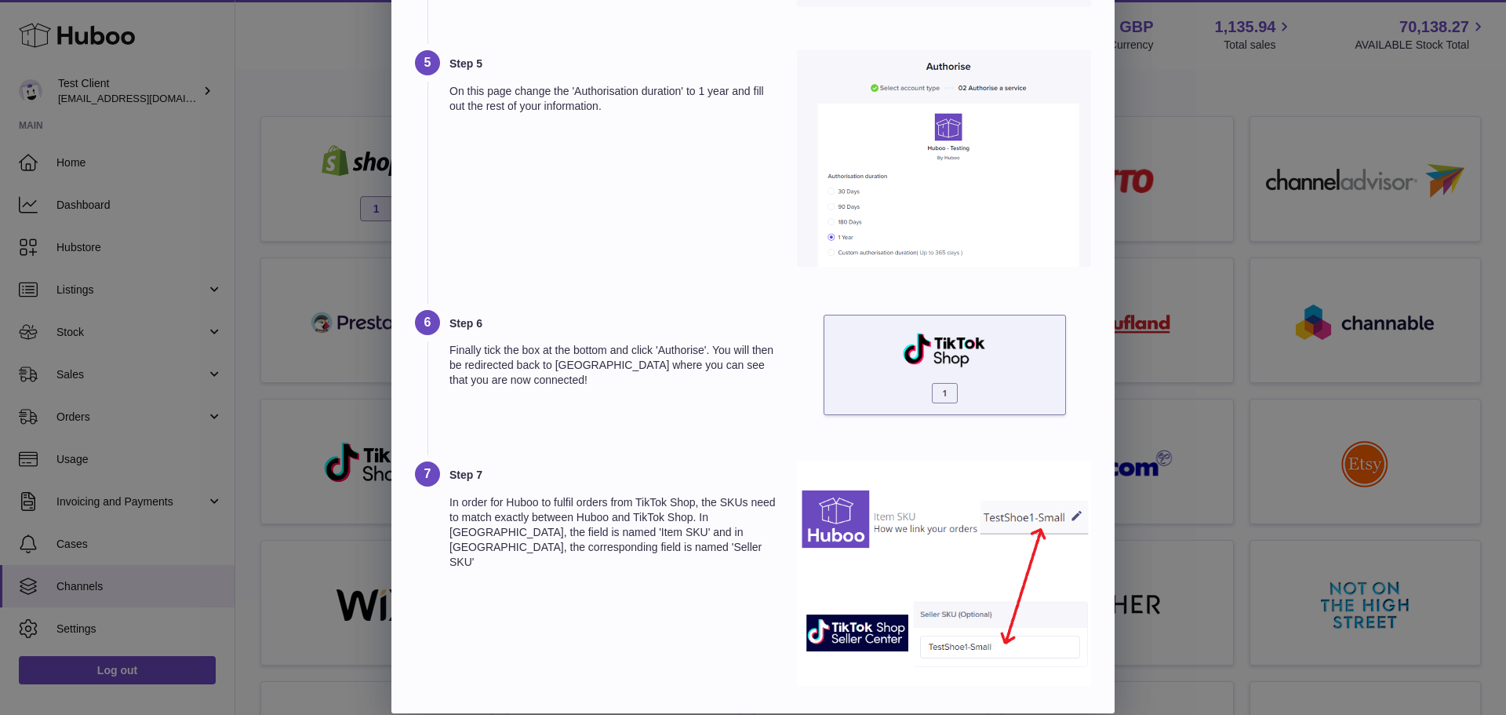
drag, startPoint x: 716, startPoint y: 206, endPoint x: 722, endPoint y: 330, distance: 124.9
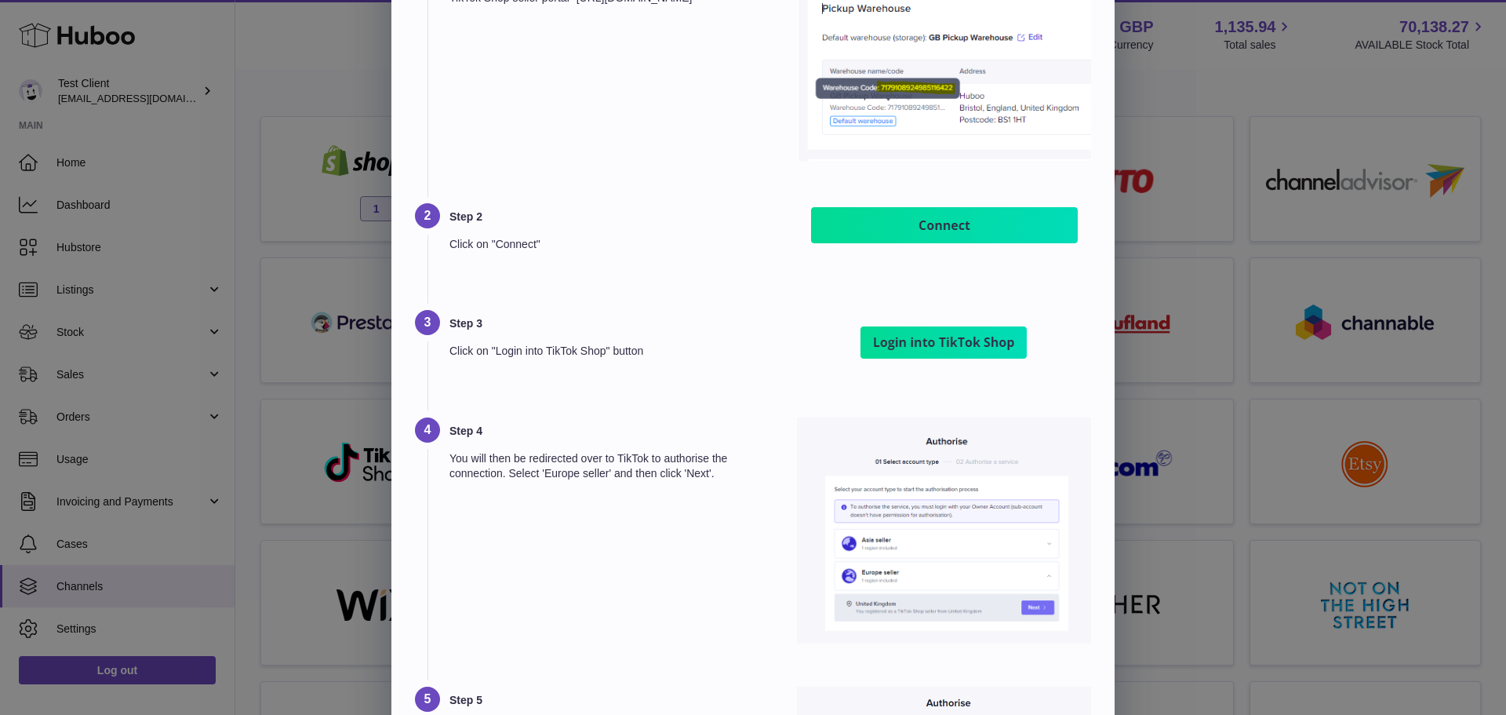
scroll to position [0, 0]
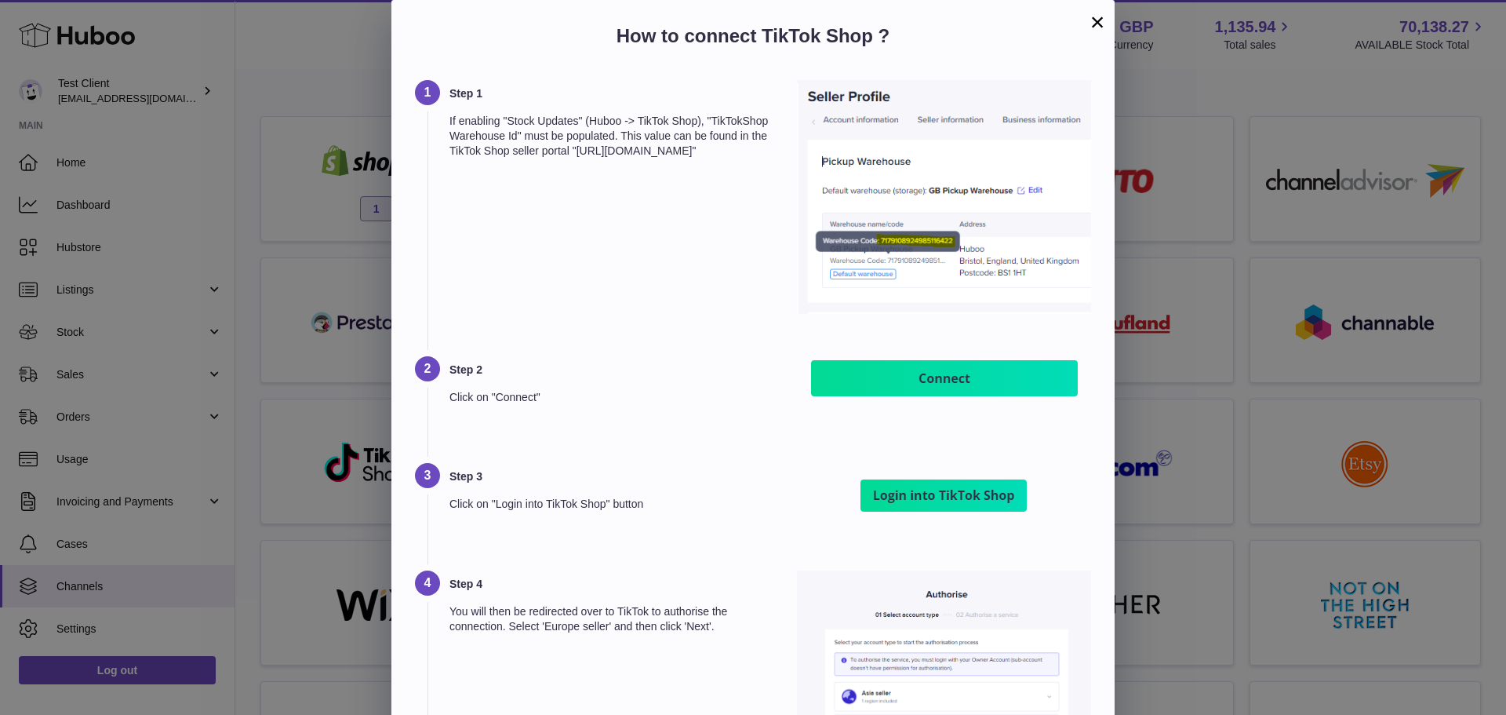
drag, startPoint x: 725, startPoint y: 424, endPoint x: 722, endPoint y: 280, distance: 143.6
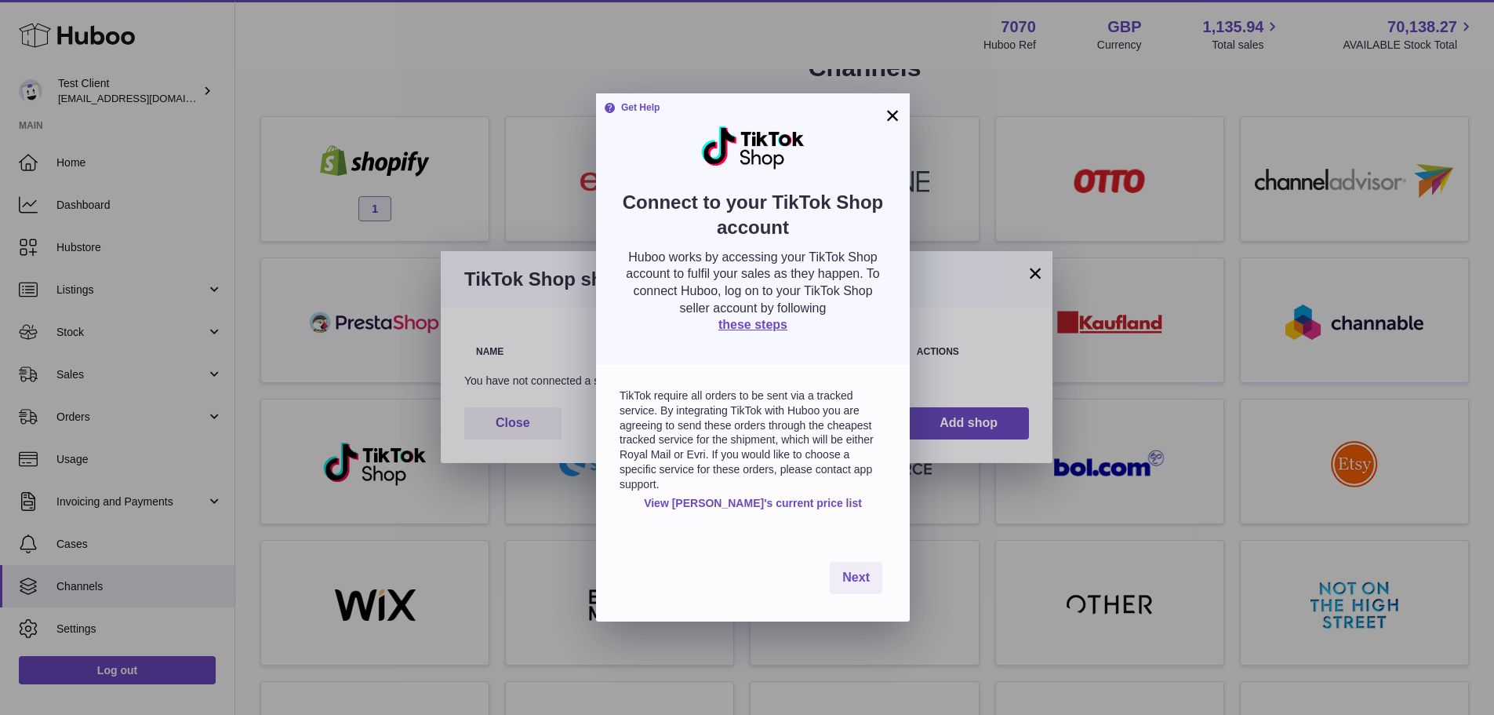
click at [900, 110] on button "×" at bounding box center [892, 115] width 19 height 19
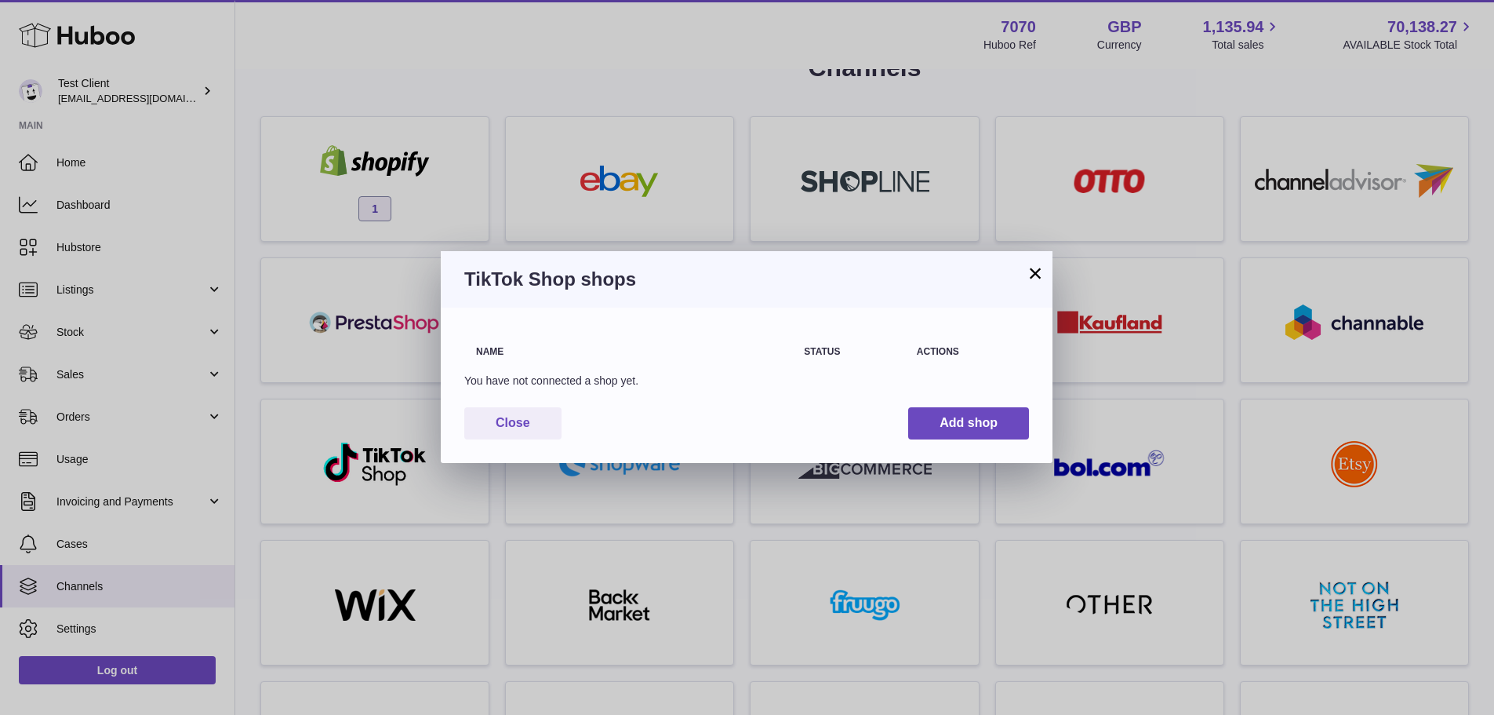
click at [1035, 264] on button "×" at bounding box center [1035, 273] width 19 height 19
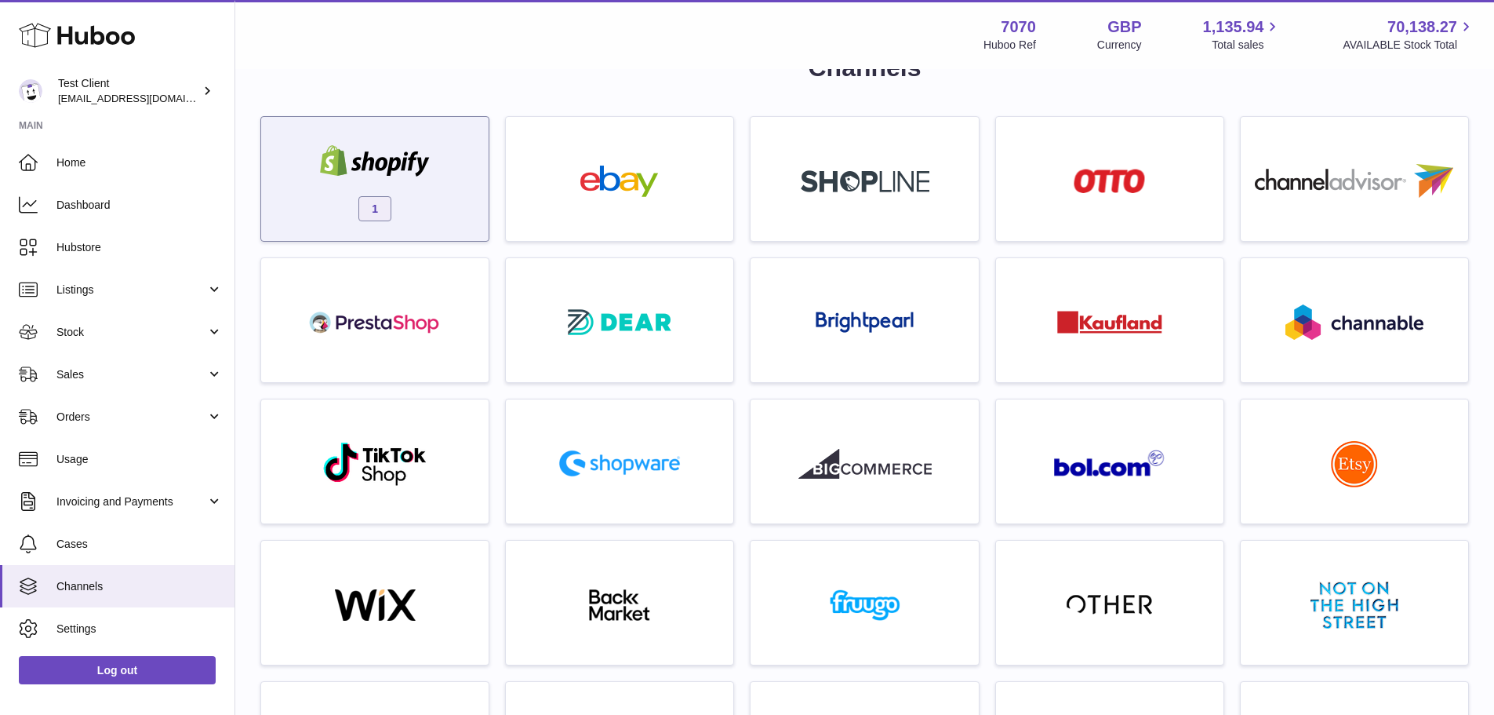
click at [408, 172] on img at bounding box center [374, 160] width 133 height 31
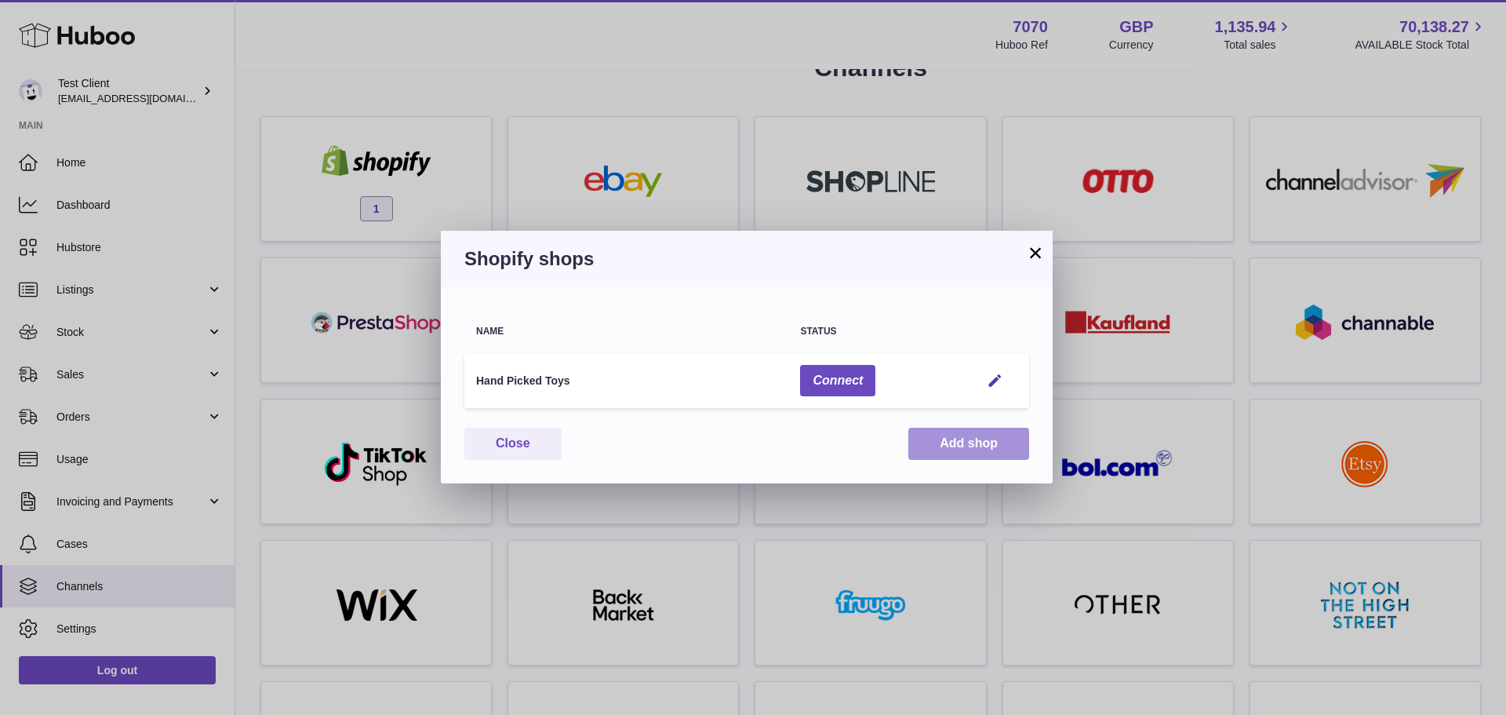
click at [966, 438] on button "Add shop" at bounding box center [968, 443] width 121 height 32
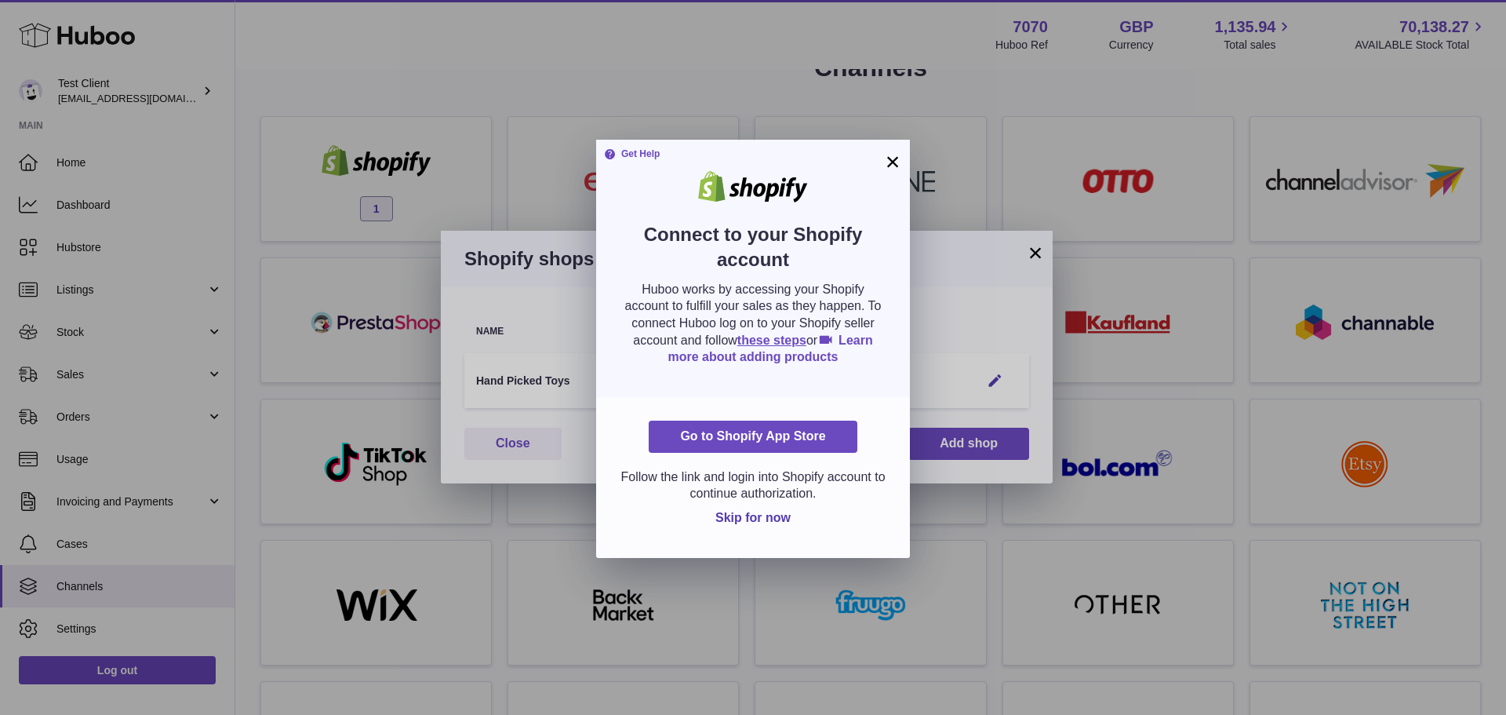
click at [725, 358] on link "Learn more about adding products" at bounding box center [770, 348] width 205 height 31
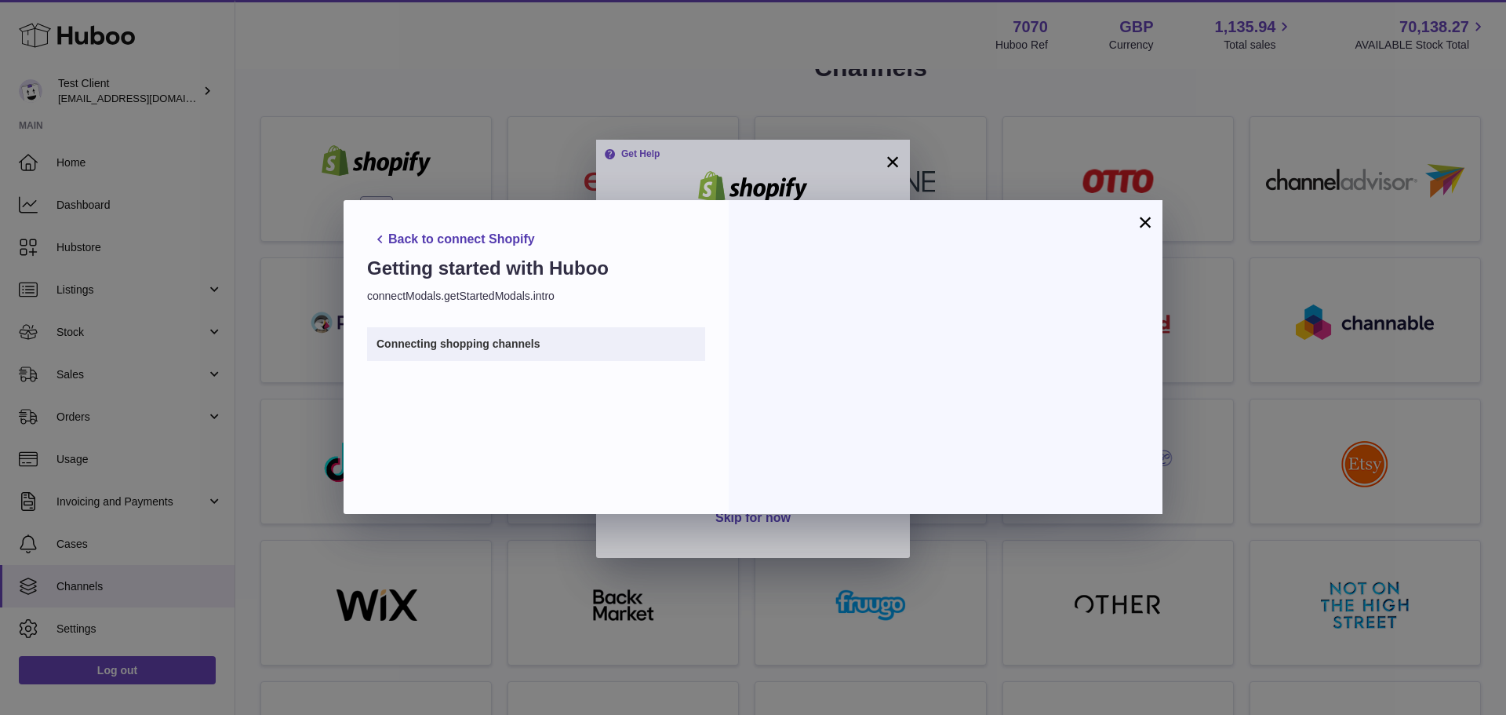
click at [1144, 215] on button "×" at bounding box center [1145, 222] width 19 height 19
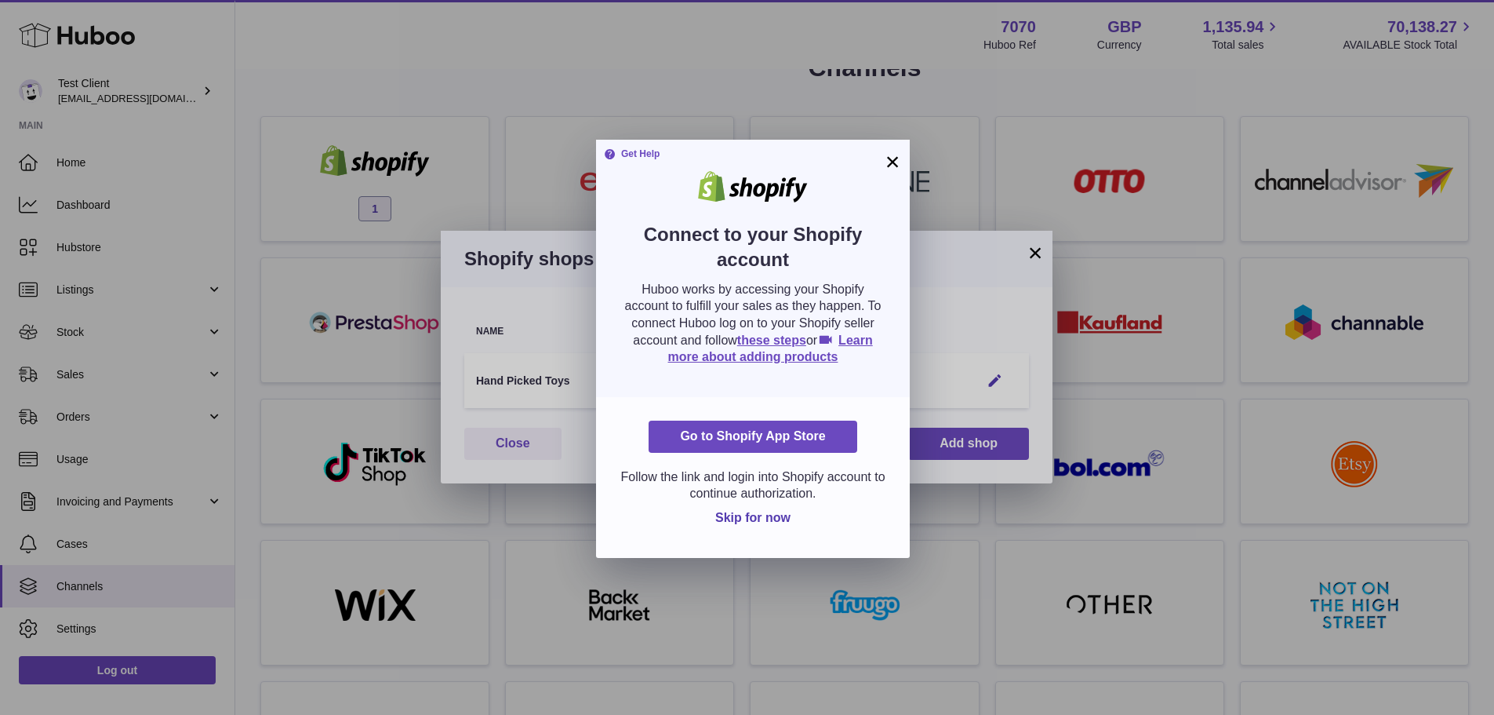
click at [894, 162] on button "×" at bounding box center [892, 161] width 19 height 19
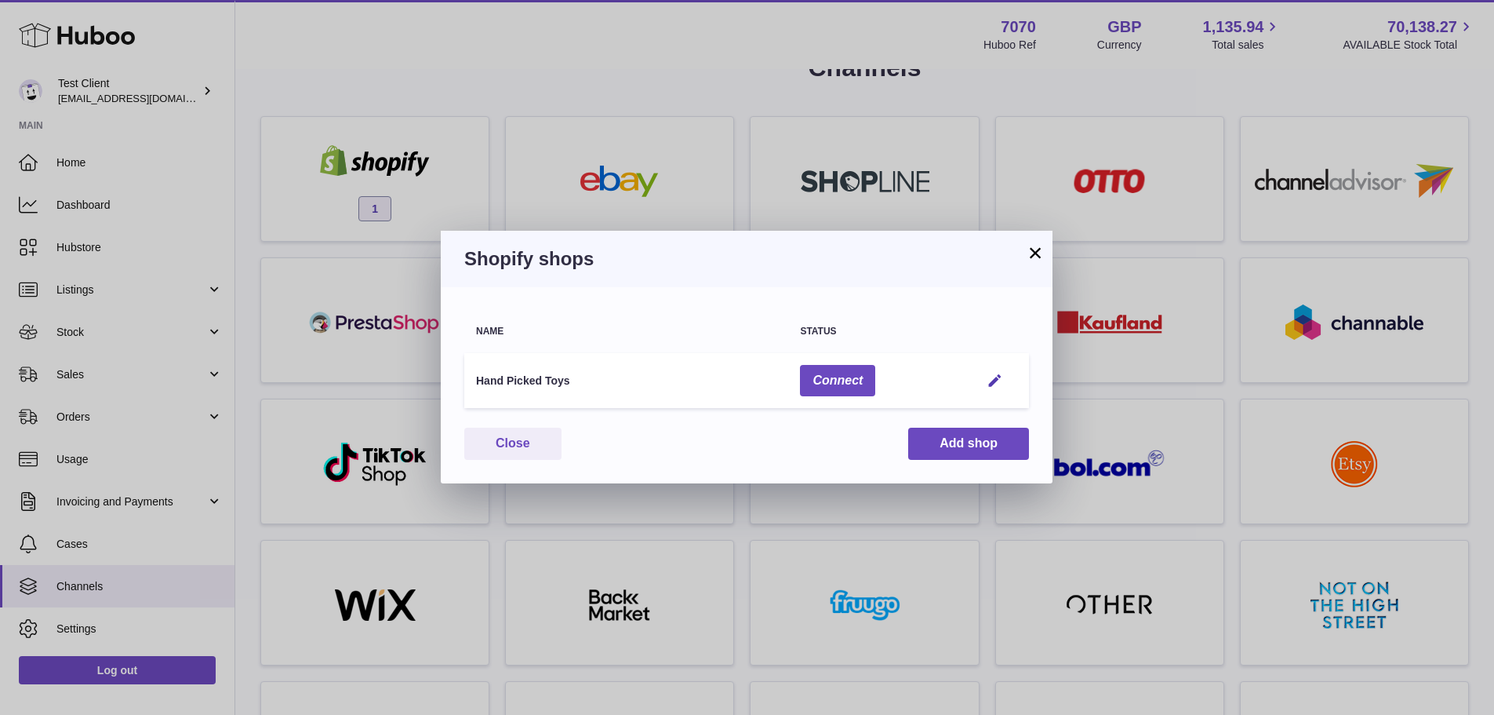
click at [1034, 248] on button "×" at bounding box center [1035, 252] width 19 height 19
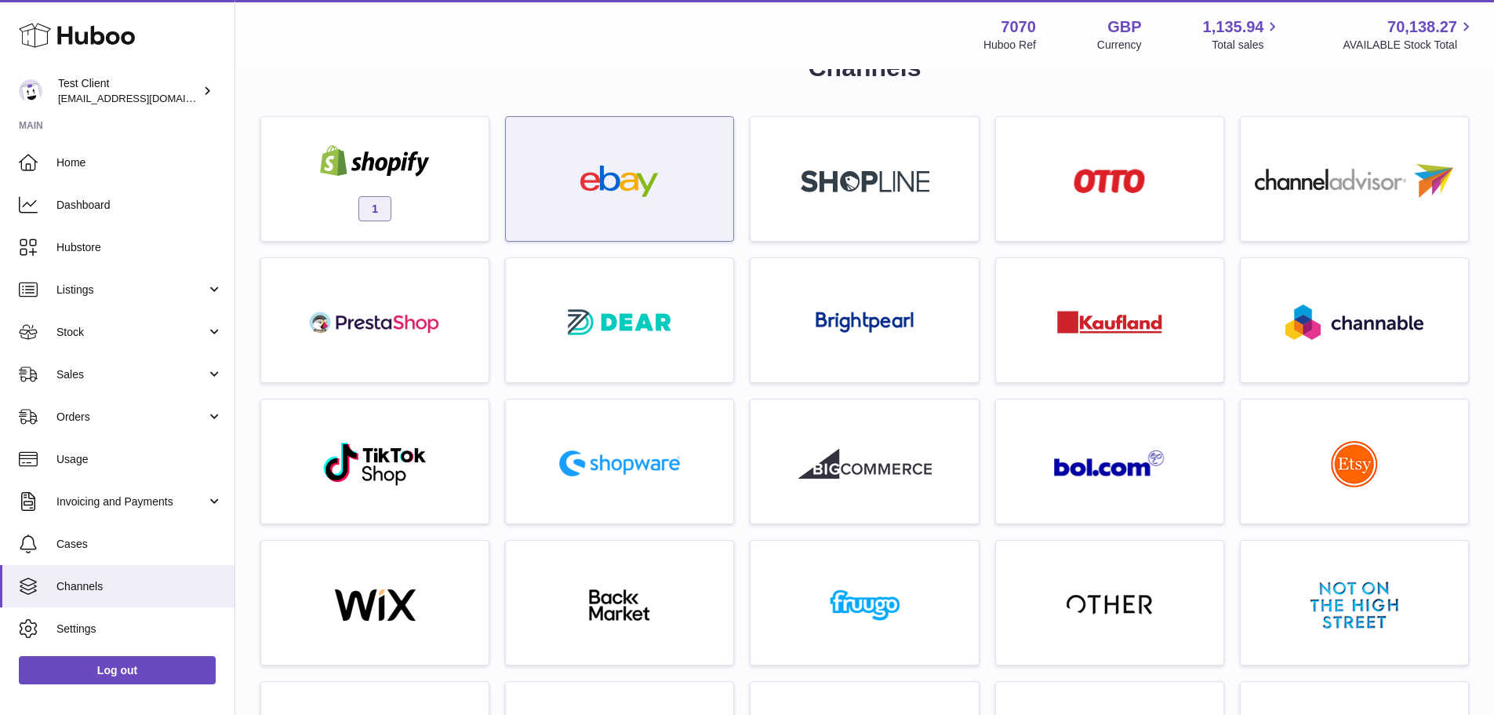
click at [637, 155] on div at bounding box center [620, 183] width 212 height 100
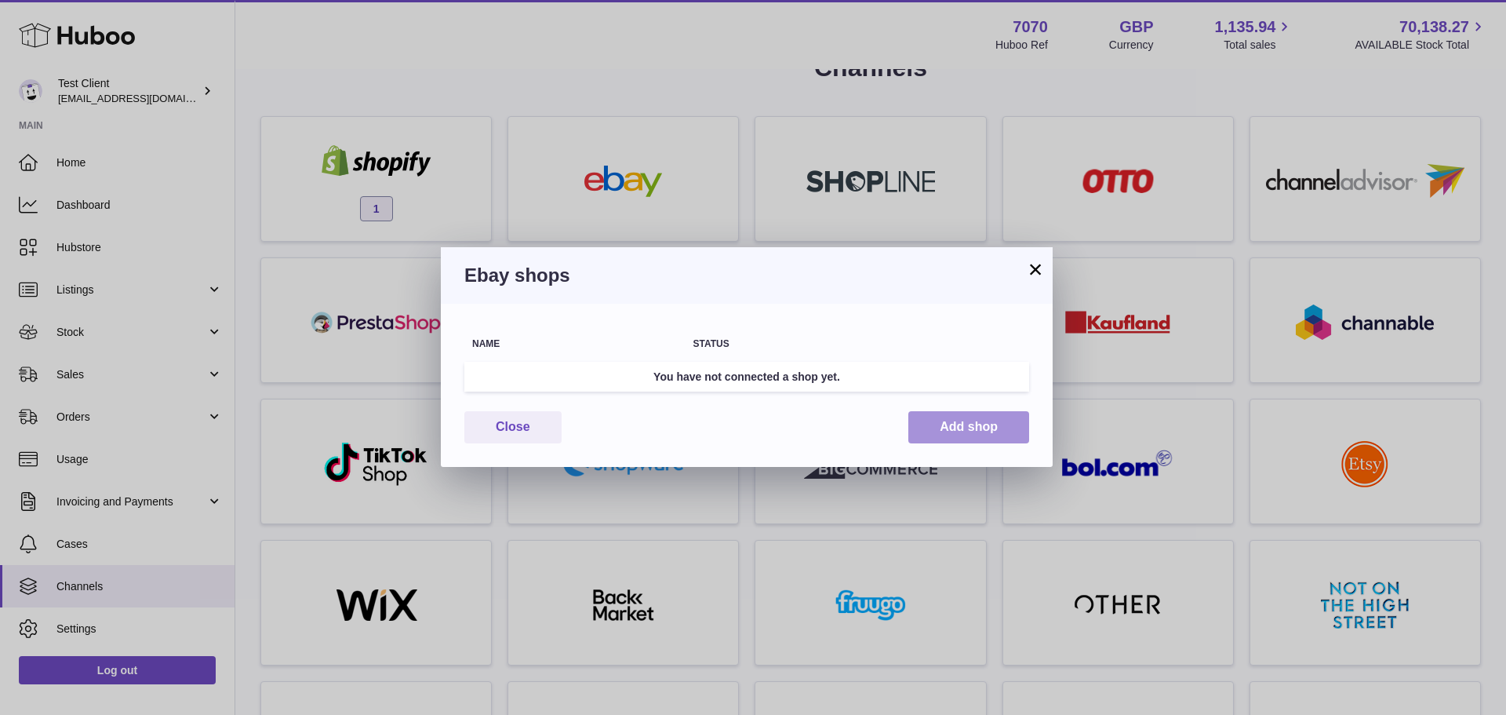
click at [960, 416] on button "Add shop" at bounding box center [968, 427] width 121 height 32
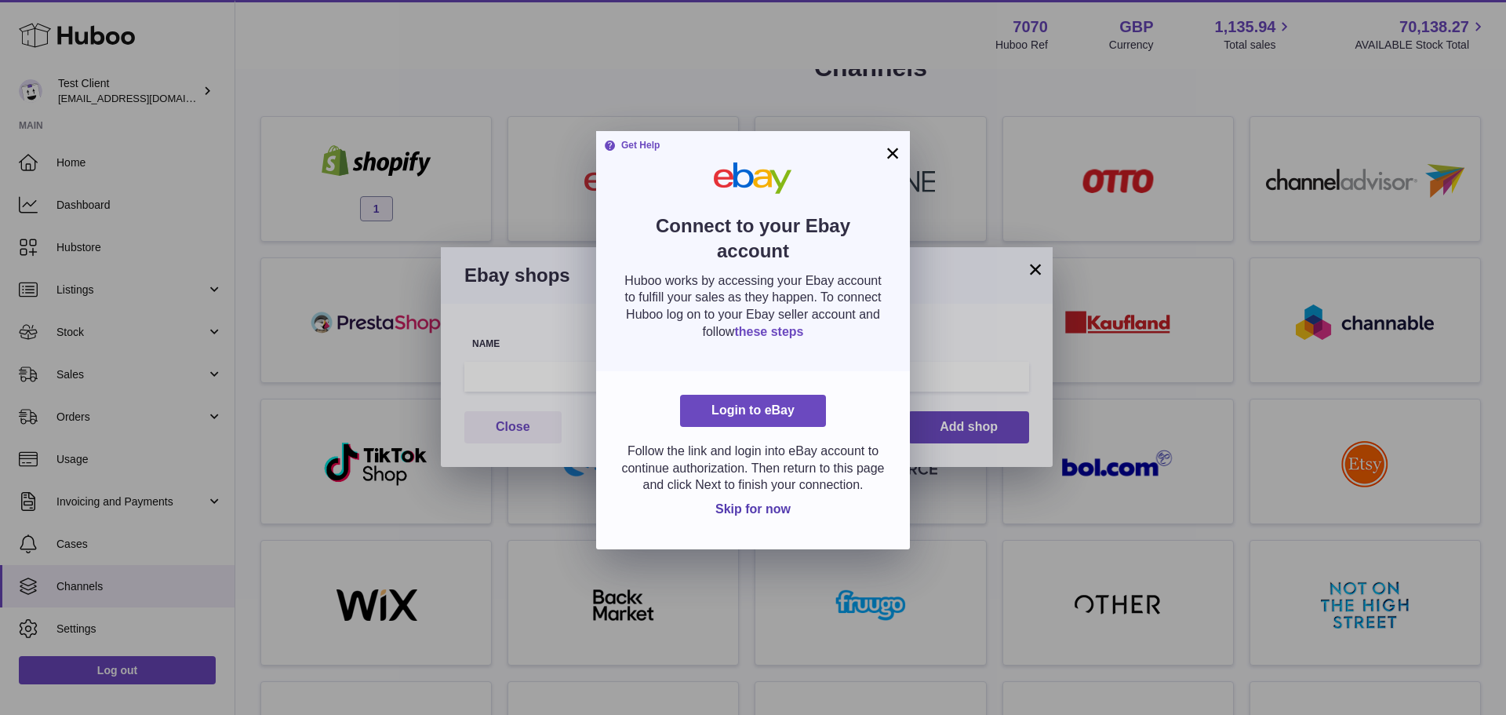
click at [803, 334] on link "these steps" at bounding box center [768, 331] width 69 height 13
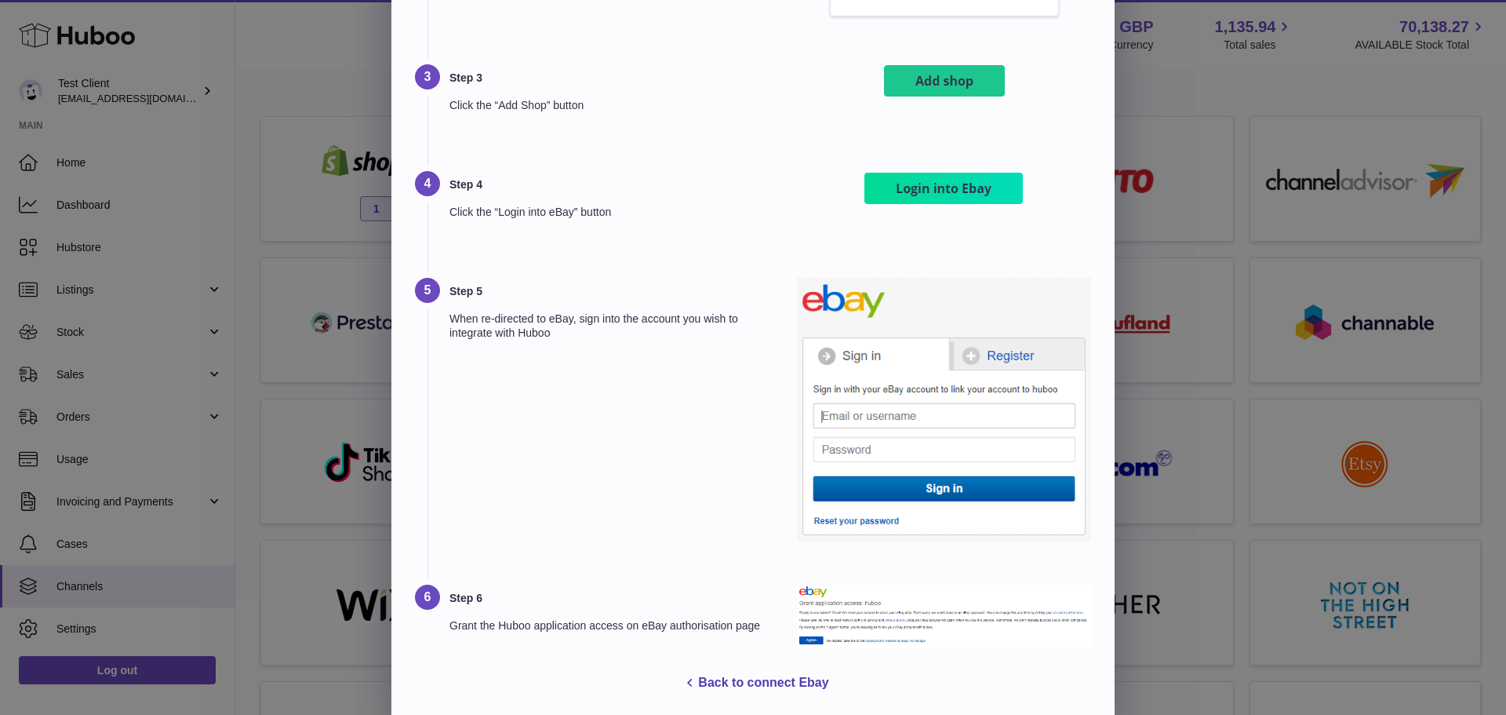
drag, startPoint x: 694, startPoint y: 272, endPoint x: 705, endPoint y: 391, distance: 119.0
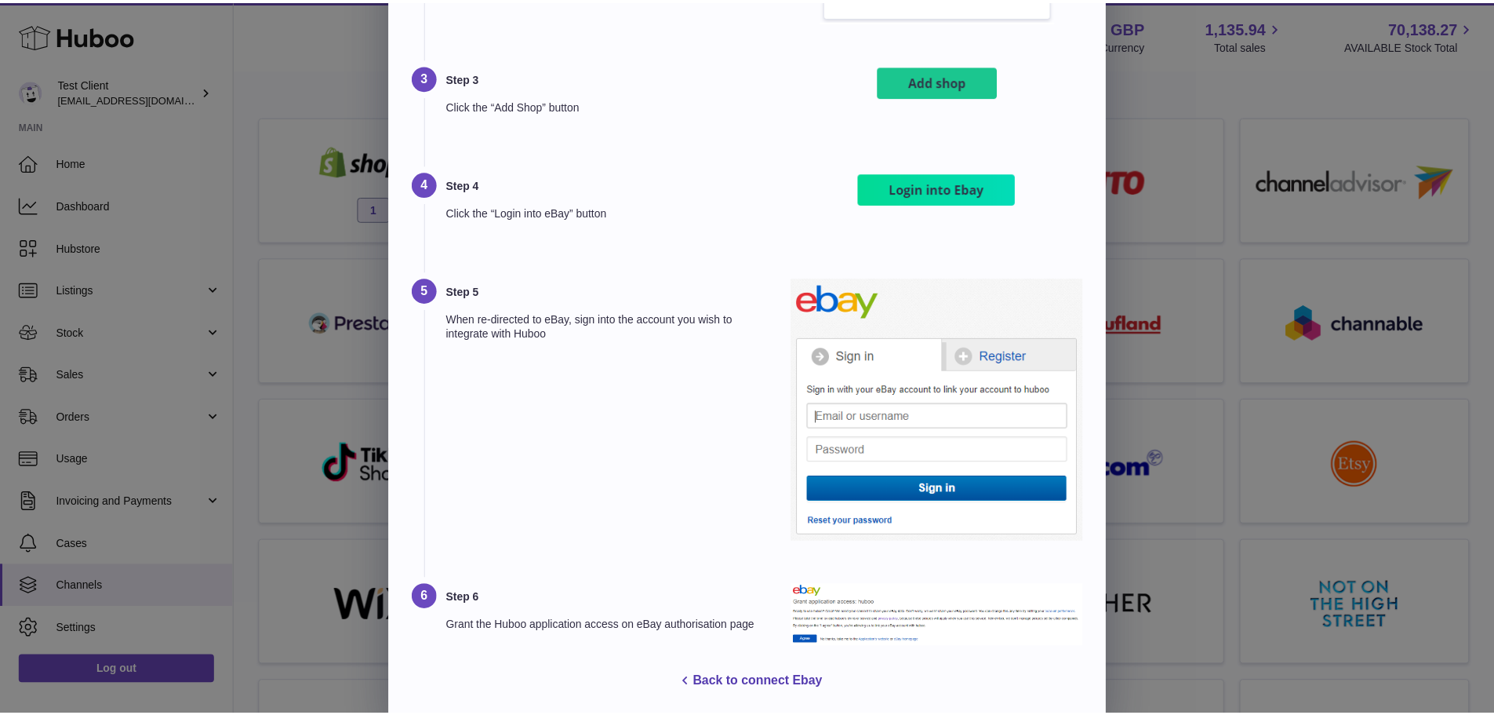
scroll to position [322, 0]
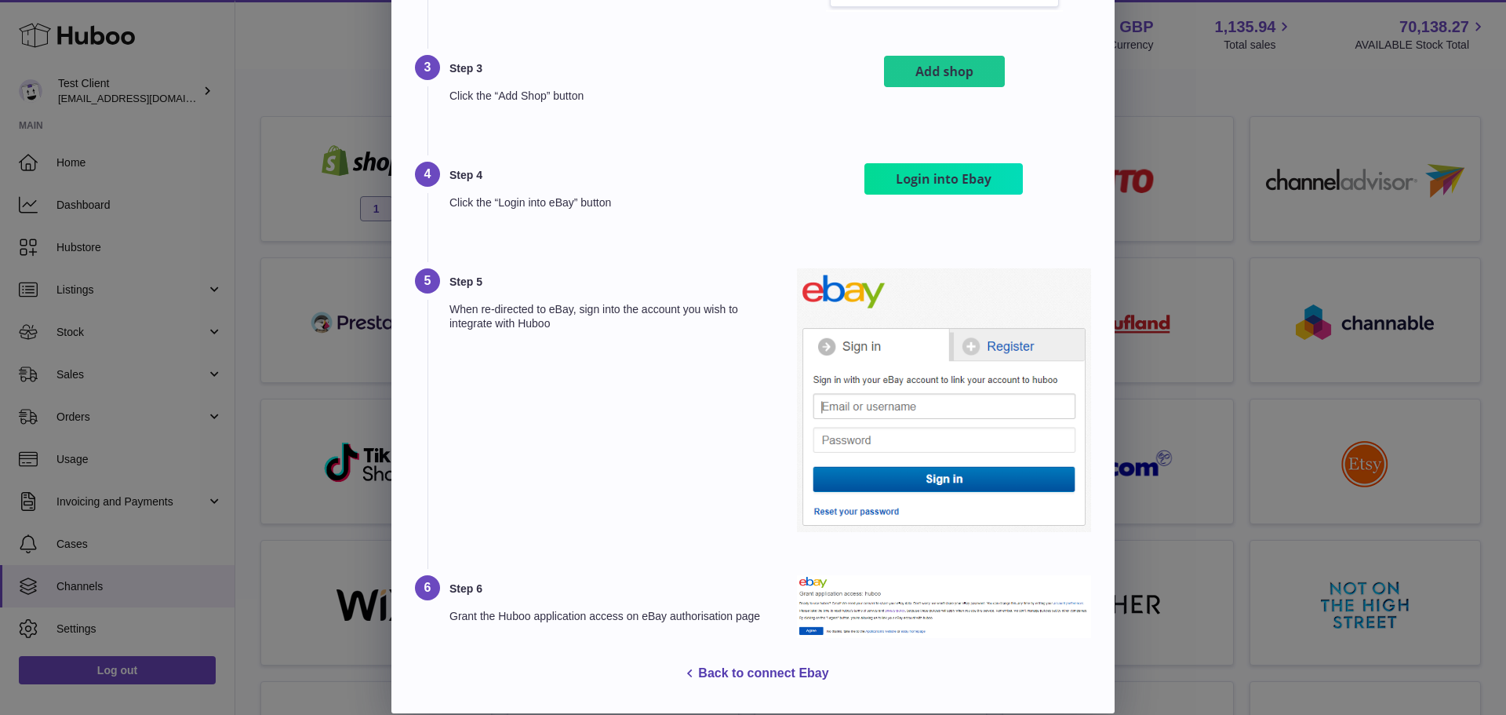
click at [1152, 342] on div "× How to connect Ebay? Step 1 In your Huboo dashboard visit the “Channels” page…" at bounding box center [753, 203] width 1506 height 1020
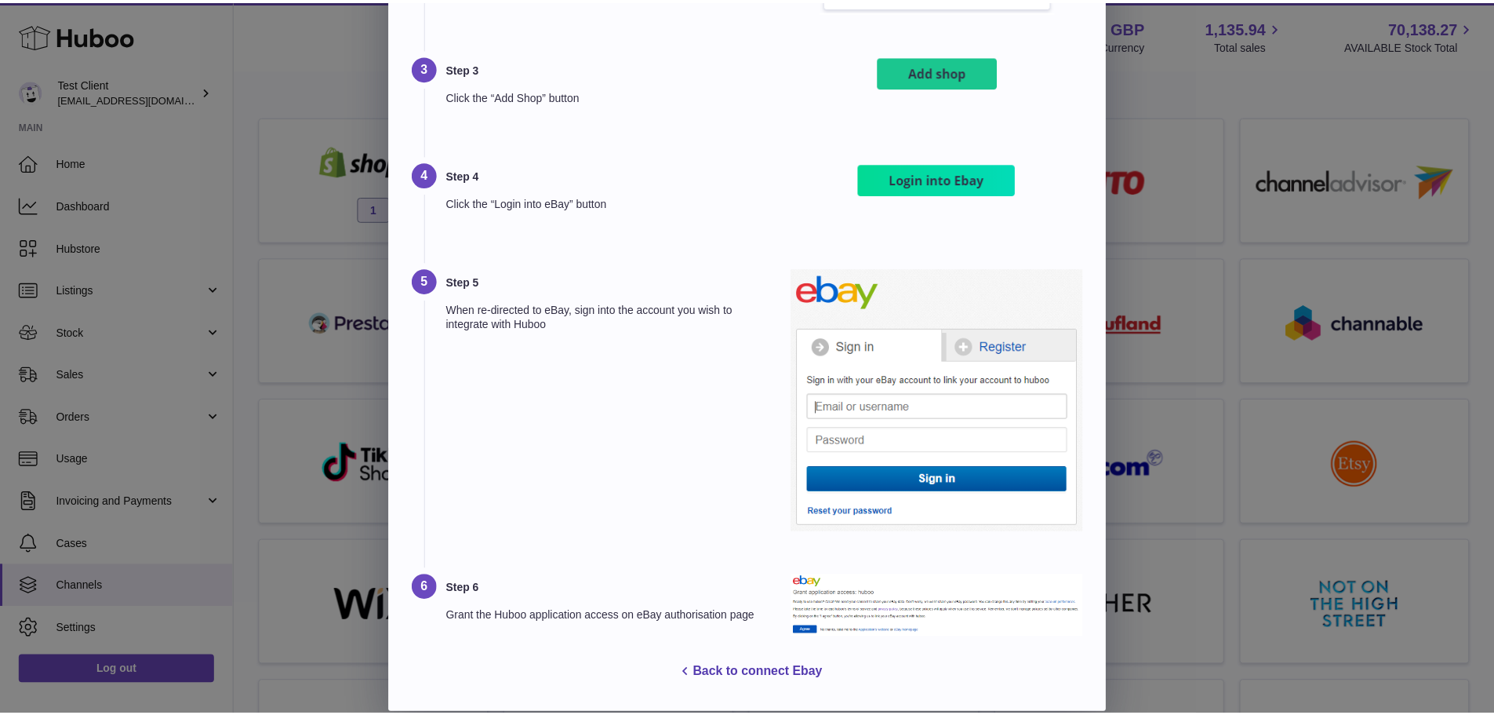
scroll to position [0, 0]
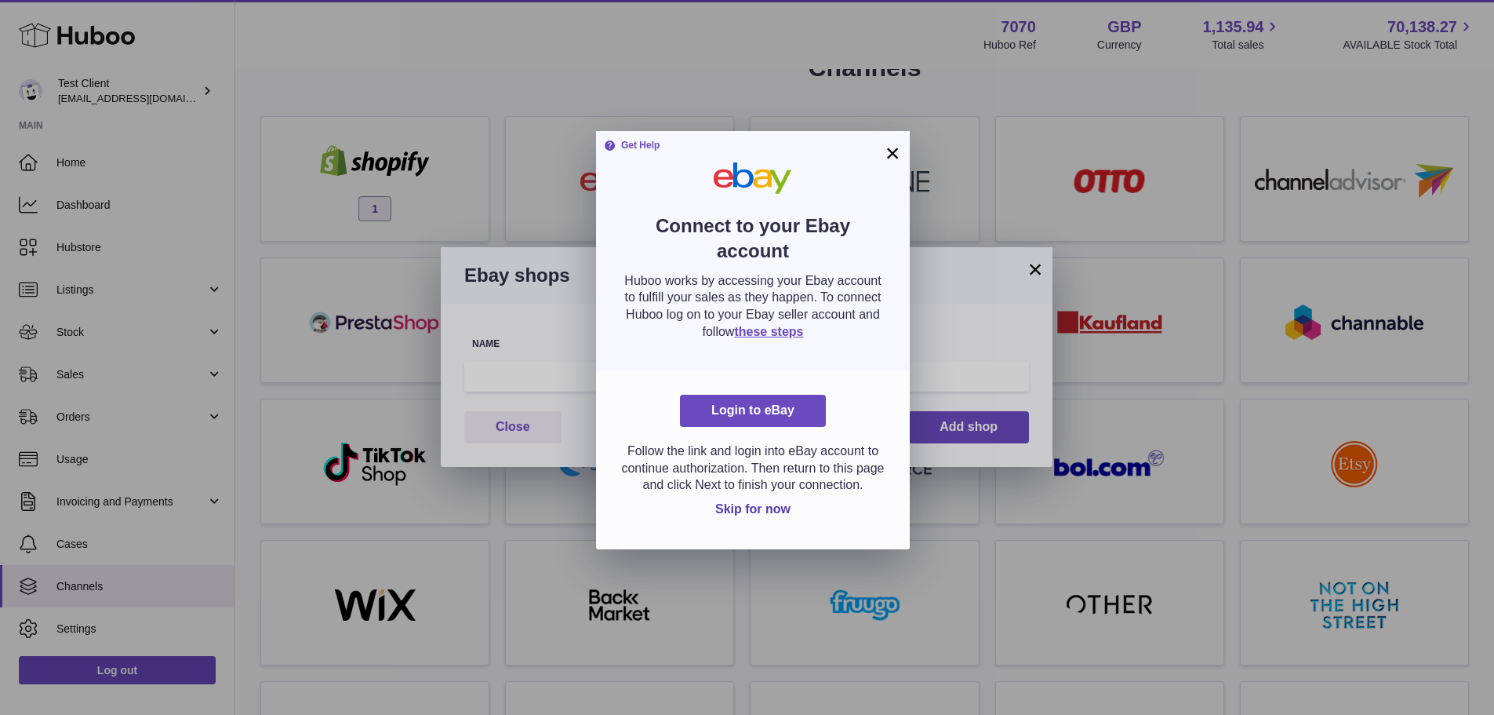
click at [884, 154] on button "×" at bounding box center [892, 153] width 19 height 19
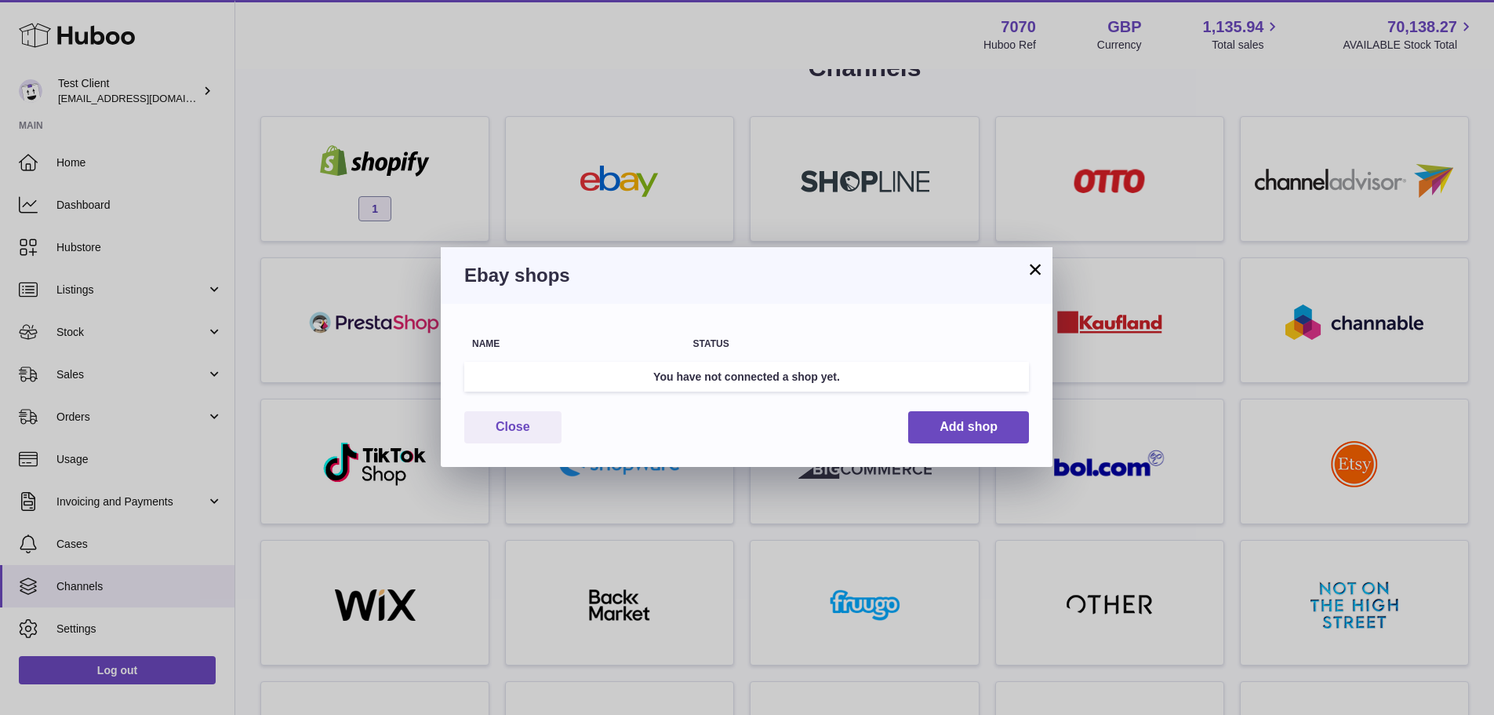
click at [1035, 270] on button "×" at bounding box center [1035, 269] width 19 height 19
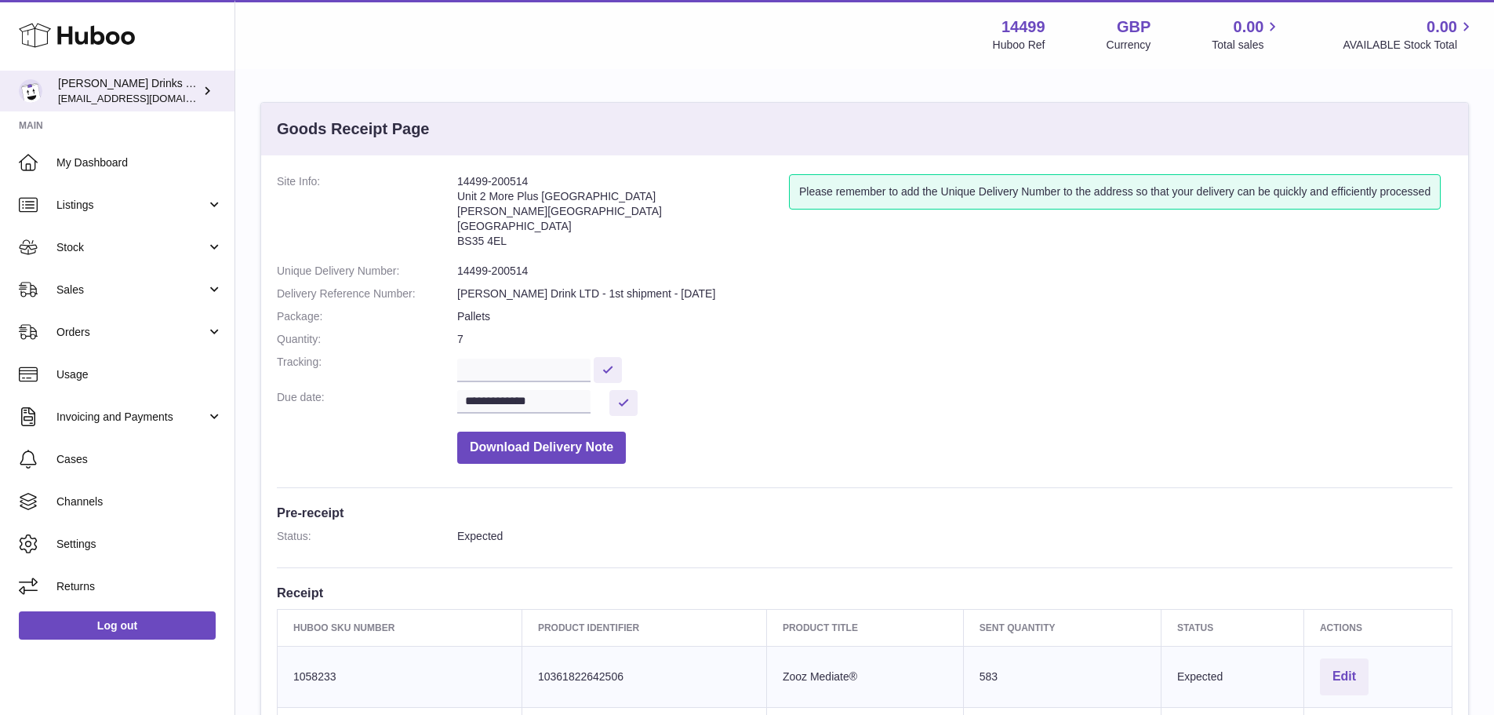
click at [123, 97] on span "[EMAIL_ADDRESS][DOMAIN_NAME]" at bounding box center [144, 98] width 173 height 13
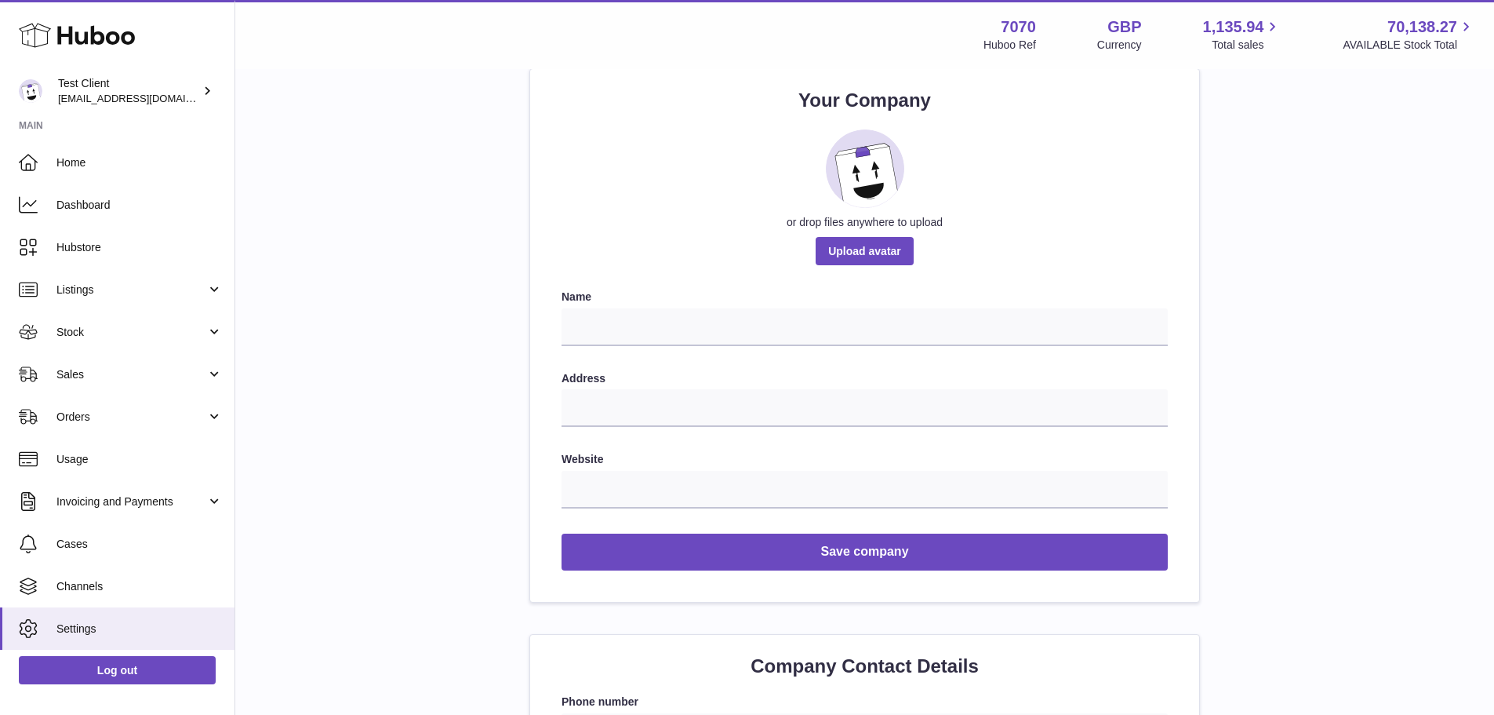
drag, startPoint x: 353, startPoint y: 204, endPoint x: 373, endPoint y: 308, distance: 106.2
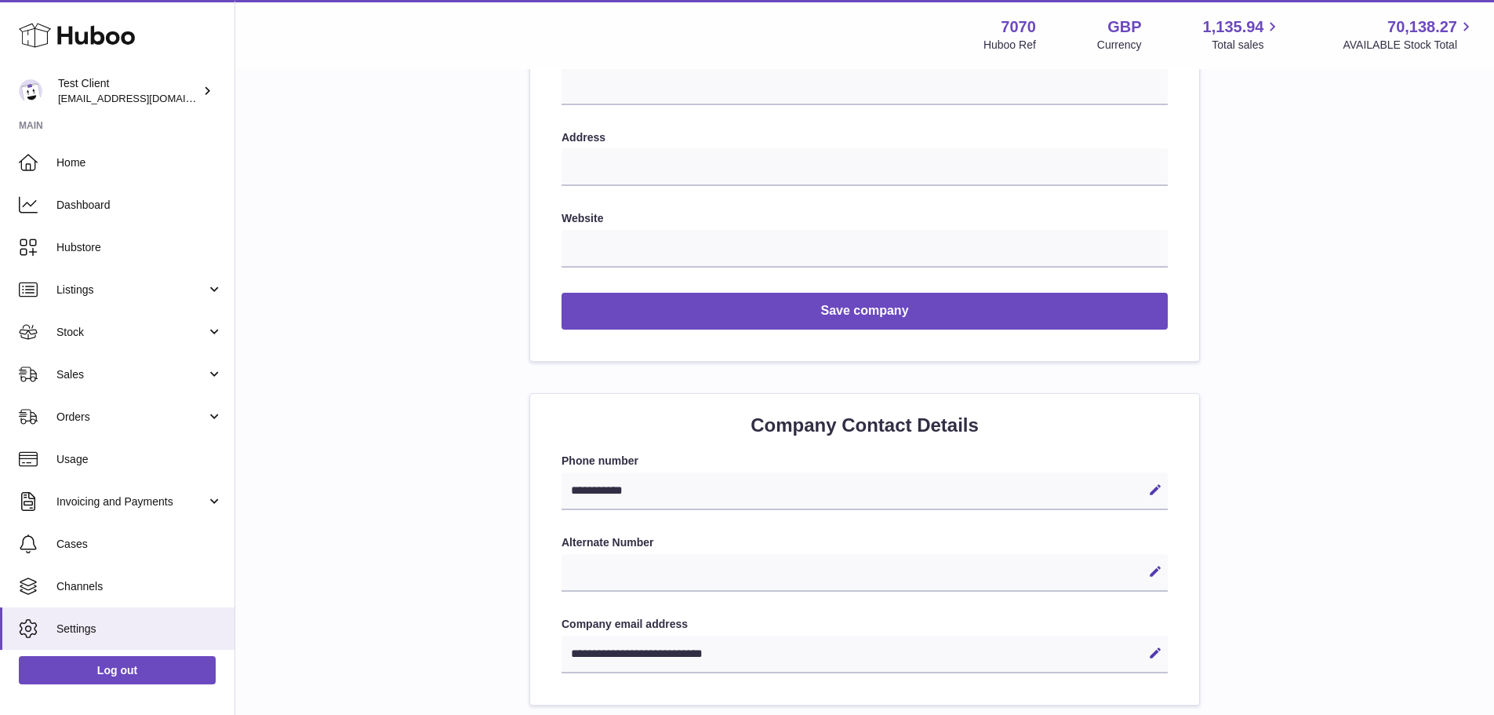
scroll to position [556, 0]
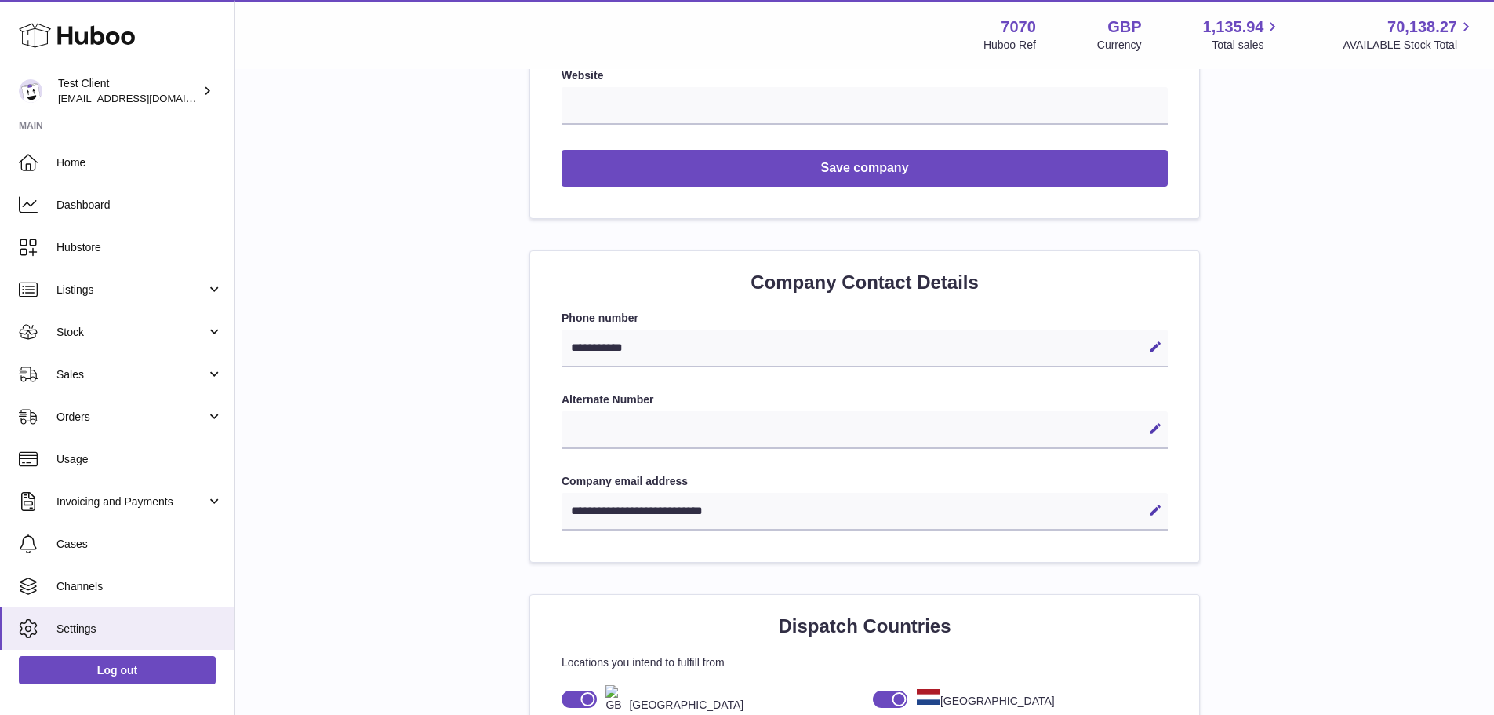
drag, startPoint x: 385, startPoint y: 269, endPoint x: 389, endPoint y: 353, distance: 84.0
